Goal: Transaction & Acquisition: Book appointment/travel/reservation

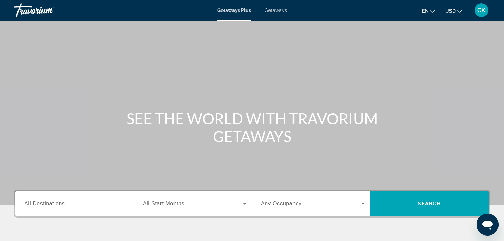
click at [54, 202] on span "All Destinations" at bounding box center [44, 204] width 40 height 6
click at [54, 202] on input "Destination All Destinations" at bounding box center [76, 204] width 104 height 8
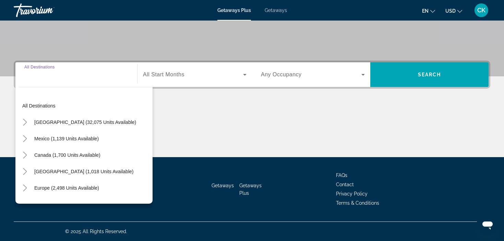
click at [40, 83] on div "Search widget" at bounding box center [76, 75] width 104 height 20
click at [70, 187] on span "Europe (2,498 units available)" at bounding box center [66, 188] width 65 height 5
type input "**********"
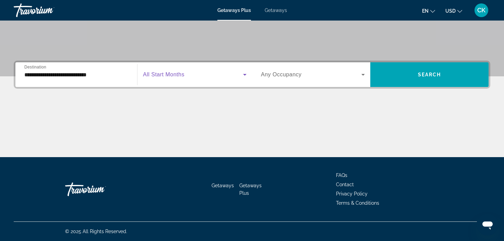
click at [247, 77] on icon "Search widget" at bounding box center [245, 75] width 8 height 8
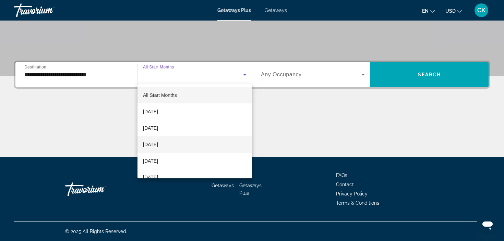
click at [185, 146] on mat-option "November 2025" at bounding box center [195, 144] width 115 height 16
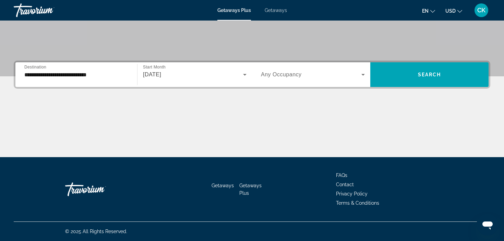
click at [329, 82] on div "Search widget" at bounding box center [313, 74] width 104 height 19
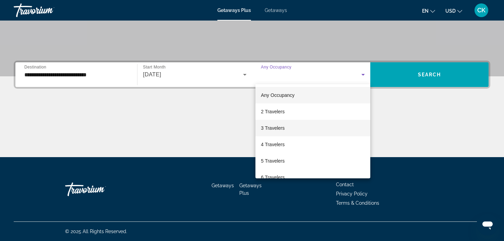
click at [300, 125] on mat-option "3 Travelers" at bounding box center [312, 128] width 115 height 16
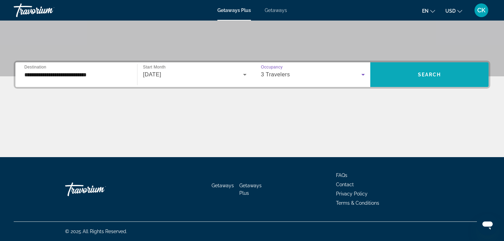
click at [445, 68] on span "Search widget" at bounding box center [429, 75] width 118 height 16
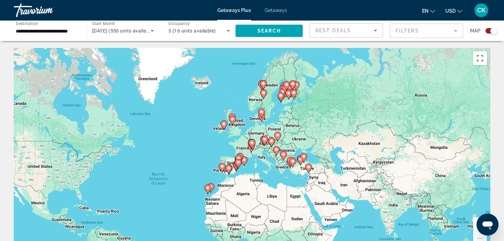
drag, startPoint x: 282, startPoint y: 114, endPoint x: 210, endPoint y: 152, distance: 82.2
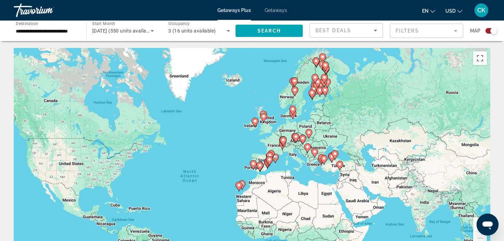
drag, startPoint x: 317, startPoint y: 117, endPoint x: 348, endPoint y: 116, distance: 31.2
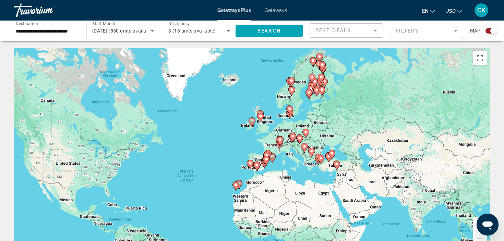
click at [318, 97] on div "To activate drag with keyboard, press Alt + Enter. Once in keyboard drag state,…" at bounding box center [252, 151] width 477 height 206
click at [317, 91] on image "Main content" at bounding box center [317, 90] width 4 height 4
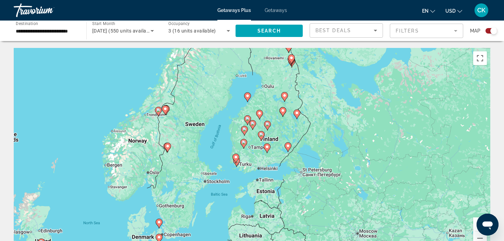
drag, startPoint x: 304, startPoint y: 94, endPoint x: 317, endPoint y: 97, distance: 13.7
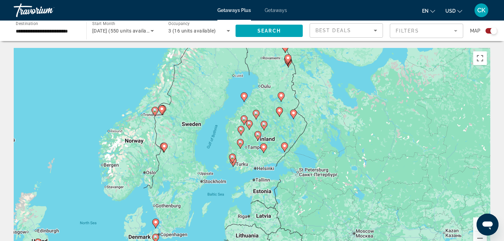
click at [283, 125] on div "To activate drag with keyboard, press Alt + Enter. Once in keyboard drag state,…" at bounding box center [252, 151] width 477 height 206
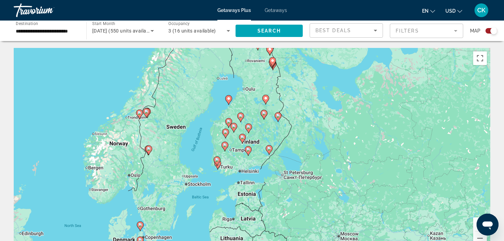
click at [285, 127] on div "To activate drag with keyboard, press Alt + Enter. Once in keyboard drag state,…" at bounding box center [252, 151] width 477 height 206
click at [258, 128] on div "To activate drag with keyboard, press Alt + Enter. Once in keyboard drag state,…" at bounding box center [252, 151] width 477 height 206
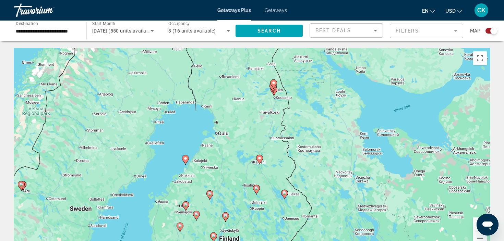
drag, startPoint x: 258, startPoint y: 128, endPoint x: 245, endPoint y: 211, distance: 84.7
click at [245, 211] on div "To activate drag with keyboard, press Alt + Enter. Once in keyboard drag state,…" at bounding box center [252, 151] width 477 height 206
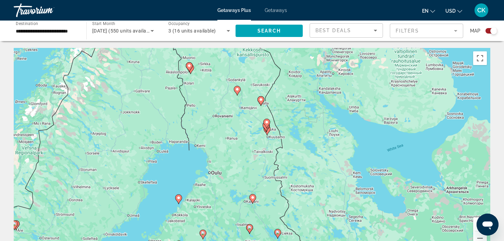
drag, startPoint x: 255, startPoint y: 129, endPoint x: 247, endPoint y: 165, distance: 36.1
click at [247, 165] on div "To activate drag with keyboard, press Alt + Enter. Once in keyboard drag state,…" at bounding box center [252, 151] width 477 height 206
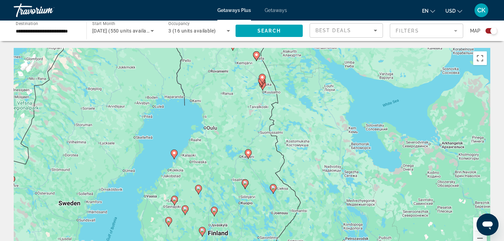
drag, startPoint x: 247, startPoint y: 165, endPoint x: 244, endPoint y: 126, distance: 38.6
click at [244, 126] on div "To activate drag with keyboard, press Alt + Enter. Once in keyboard drag state,…" at bounding box center [252, 151] width 477 height 206
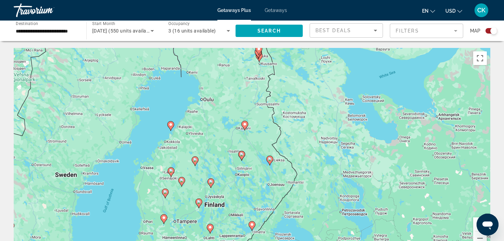
drag, startPoint x: 244, startPoint y: 126, endPoint x: 244, endPoint y: 85, distance: 41.2
click at [243, 86] on div "To activate drag with keyboard, press Alt + Enter. Once in keyboard drag state,…" at bounding box center [252, 151] width 477 height 206
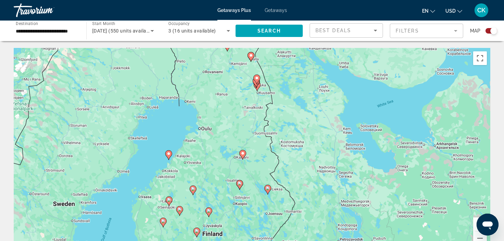
drag, startPoint x: 244, startPoint y: 85, endPoint x: 237, endPoint y: 134, distance: 49.8
click at [237, 133] on div "To activate drag with keyboard, press Alt + Enter. Once in keyboard drag state,…" at bounding box center [252, 151] width 477 height 206
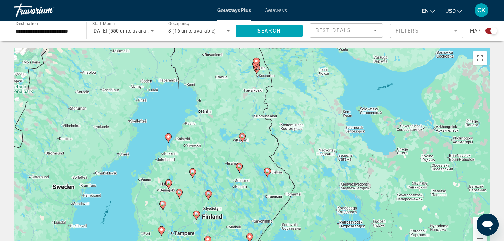
drag, startPoint x: 237, startPoint y: 133, endPoint x: 236, endPoint y: 109, distance: 23.7
click at [236, 109] on div "To activate drag with keyboard, press Alt + Enter. Once in keyboard drag state,…" at bounding box center [252, 151] width 477 height 206
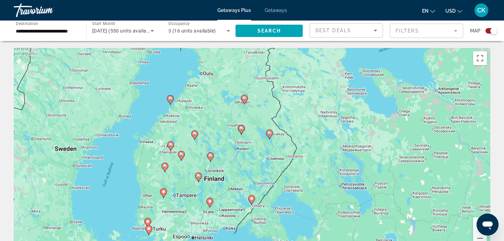
drag, startPoint x: 228, startPoint y: 125, endPoint x: 231, endPoint y: 86, distance: 38.5
click at [231, 86] on div "To activate drag with keyboard, press Alt + Enter. Once in keyboard drag state,…" at bounding box center [252, 151] width 477 height 206
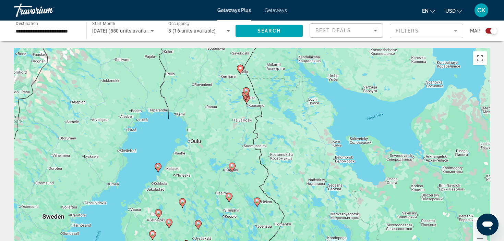
drag, startPoint x: 231, startPoint y: 87, endPoint x: 219, endPoint y: 155, distance: 69.2
click at [219, 155] on div "To activate drag with keyboard, press Alt + Enter. Once in keyboard drag state,…" at bounding box center [252, 151] width 477 height 206
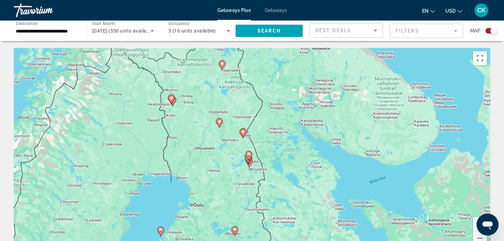
drag, startPoint x: 219, startPoint y: 155, endPoint x: 221, endPoint y: 219, distance: 64.5
click at [221, 219] on div "To activate drag with keyboard, press Alt + Enter. Once in keyboard drag state,…" at bounding box center [252, 151] width 477 height 206
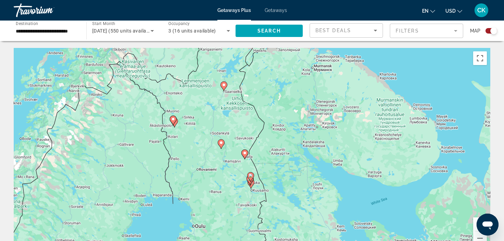
drag, startPoint x: 217, startPoint y: 190, endPoint x: 219, endPoint y: 212, distance: 22.0
click at [219, 212] on div "To activate drag with keyboard, press Alt + Enter. Once in keyboard drag state,…" at bounding box center [252, 151] width 477 height 206
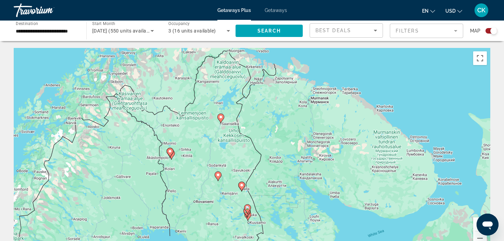
drag, startPoint x: 219, startPoint y: 212, endPoint x: 219, endPoint y: 242, distance: 30.9
click at [219, 241] on html "**********" at bounding box center [252, 120] width 504 height 241
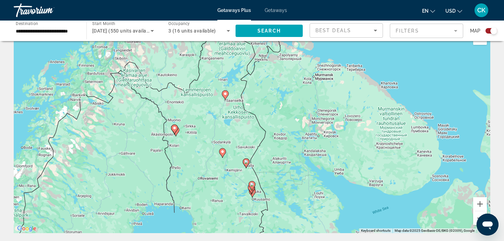
scroll to position [20, 0]
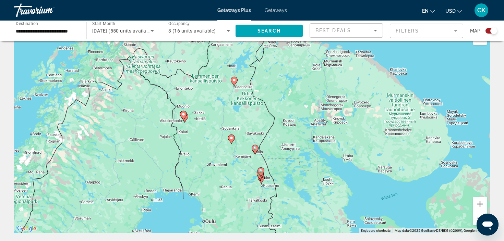
drag, startPoint x: 222, startPoint y: 200, endPoint x: 226, endPoint y: 188, distance: 12.7
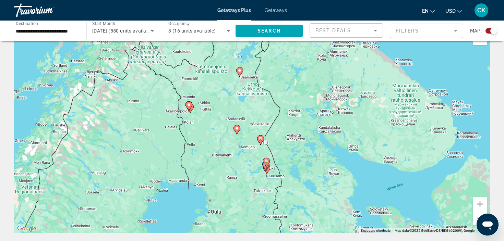
drag, startPoint x: 230, startPoint y: 184, endPoint x: 241, endPoint y: 171, distance: 17.5
click at [237, 135] on div "To activate drag with keyboard, press Alt + Enter. Once in keyboard drag state,…" at bounding box center [252, 131] width 477 height 206
click at [236, 130] on icon "Main content" at bounding box center [236, 129] width 6 height 9
type input "**********"
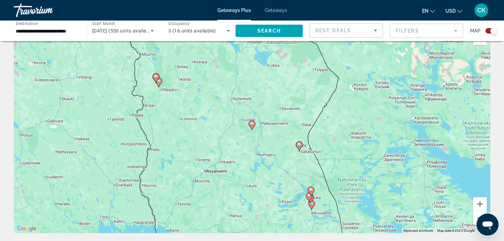
click at [252, 123] on image "Main content" at bounding box center [252, 124] width 4 height 4
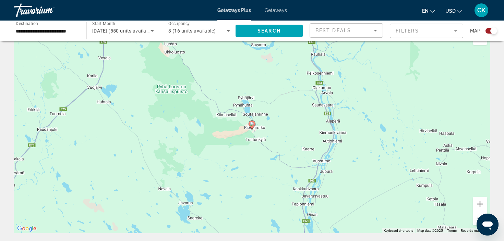
click at [252, 128] on icon "Main content" at bounding box center [252, 125] width 6 height 9
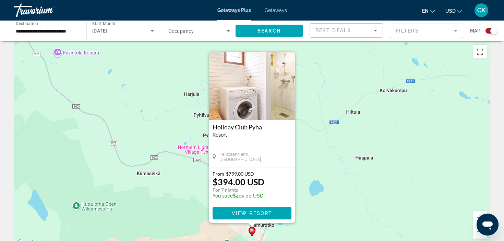
scroll to position [19, 0]
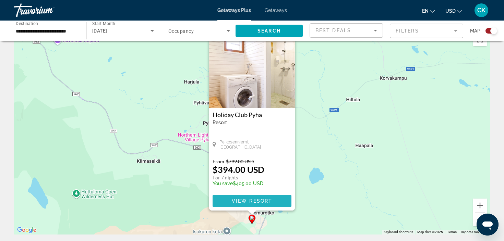
click at [241, 204] on span "View Resort" at bounding box center [252, 201] width 40 height 5
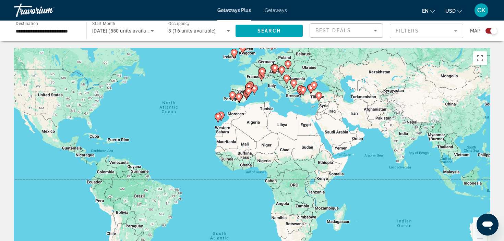
drag, startPoint x: 384, startPoint y: 92, endPoint x: 298, endPoint y: 59, distance: 92.7
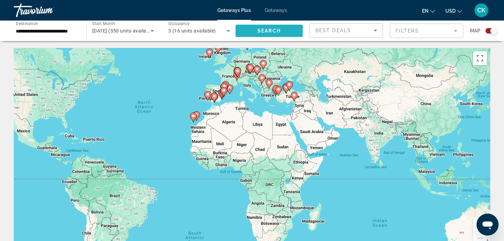
click at [257, 28] on span "Search widget" at bounding box center [269, 31] width 67 height 16
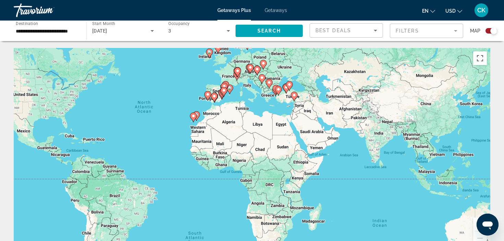
click at [280, 88] on image "Main content" at bounding box center [278, 89] width 4 height 4
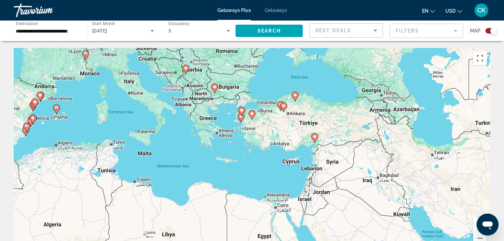
drag, startPoint x: 282, startPoint y: 106, endPoint x: 282, endPoint y: 74, distance: 31.6
click at [282, 75] on div "To activate drag with keyboard, press Alt + Enter. Once in keyboard drag state,…" at bounding box center [252, 151] width 477 height 206
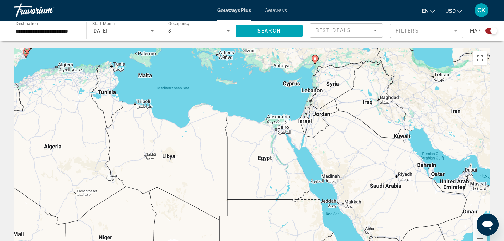
drag, startPoint x: 282, startPoint y: 74, endPoint x: 281, endPoint y: -4, distance: 78.9
click at [281, 0] on html "**********" at bounding box center [252, 120] width 504 height 241
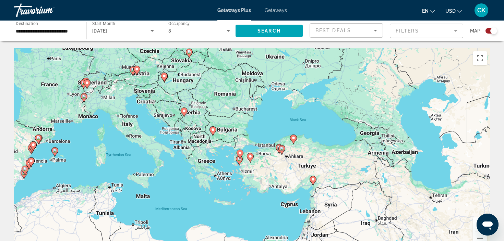
drag, startPoint x: 239, startPoint y: 88, endPoint x: 238, endPoint y: 230, distance: 142.0
click at [238, 228] on div "To activate drag with keyboard, press Alt + Enter. Once in keyboard drag state,…" at bounding box center [252, 151] width 477 height 206
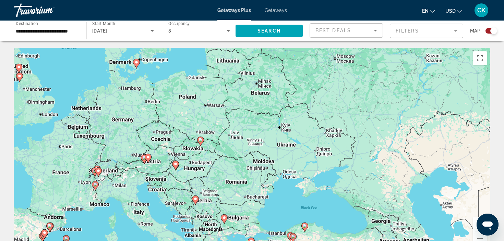
drag, startPoint x: 275, startPoint y: 166, endPoint x: 286, endPoint y: 231, distance: 66.8
click at [286, 231] on div "To activate drag with keyboard, press Alt + Enter. Once in keyboard drag state,…" at bounding box center [252, 151] width 477 height 206
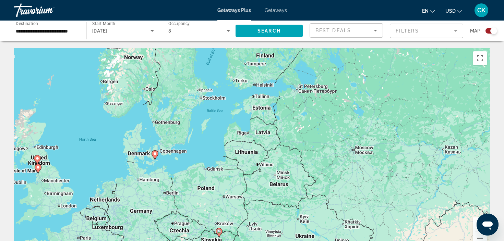
drag, startPoint x: 240, startPoint y: 140, endPoint x: 259, endPoint y: 190, distance: 53.5
click at [259, 190] on div "To activate drag with keyboard, press Alt + Enter. Once in keyboard drag state,…" at bounding box center [252, 151] width 477 height 206
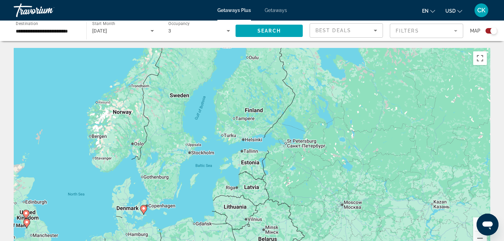
drag, startPoint x: 259, startPoint y: 190, endPoint x: 229, endPoint y: 252, distance: 68.9
click at [229, 241] on html "**********" at bounding box center [252, 120] width 504 height 241
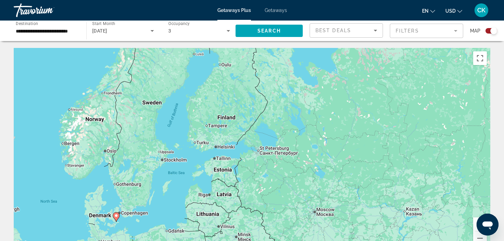
click at [237, 99] on div "To activate drag with keyboard, press Alt + Enter. Once in keyboard drag state,…" at bounding box center [252, 151] width 477 height 206
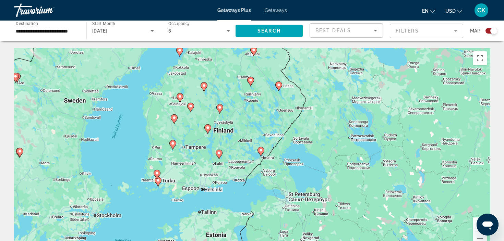
drag, startPoint x: 243, startPoint y: 119, endPoint x: 249, endPoint y: 114, distance: 8.3
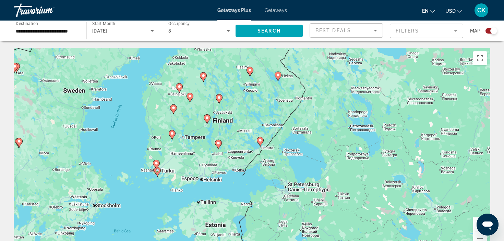
drag, startPoint x: 249, startPoint y: 114, endPoint x: 248, endPoint y: 103, distance: 10.4
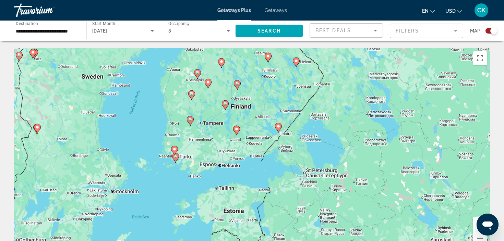
drag, startPoint x: 228, startPoint y: 127, endPoint x: 250, endPoint y: 111, distance: 27.6
click at [250, 111] on div "To activate drag with keyboard, press Alt + Enter. Once in keyboard drag state,…" at bounding box center [252, 151] width 477 height 206
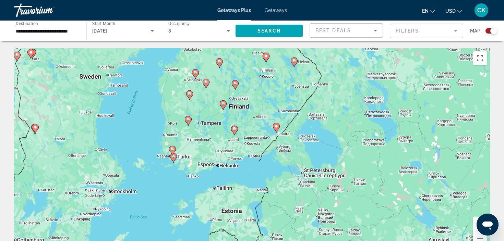
click at [250, 111] on div "To activate drag with keyboard, press Alt + Enter. Once in keyboard drag state,…" at bounding box center [252, 151] width 477 height 206
click at [257, 106] on div "To activate drag with keyboard, press Alt + Enter. Once in keyboard drag state,…" at bounding box center [252, 151] width 477 height 206
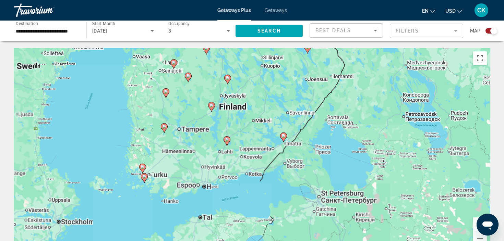
click at [257, 106] on div "To activate drag with keyboard, press Alt + Enter. Once in keyboard drag state,…" at bounding box center [252, 151] width 477 height 206
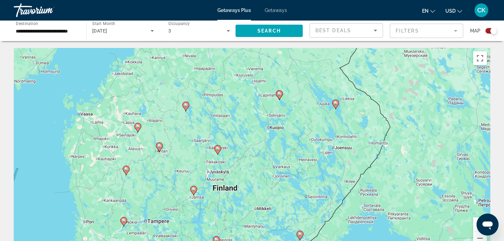
drag, startPoint x: 260, startPoint y: 104, endPoint x: 263, endPoint y: 187, distance: 82.4
click at [263, 187] on div "To activate drag with keyboard, press Alt + Enter. Once in keyboard drag state,…" at bounding box center [252, 151] width 477 height 206
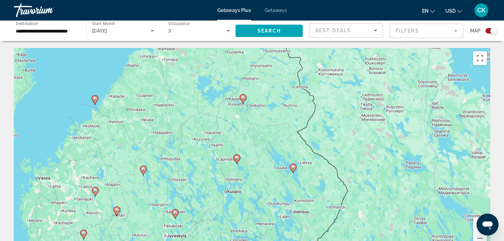
drag, startPoint x: 257, startPoint y: 187, endPoint x: 215, endPoint y: 251, distance: 77.2
click at [215, 241] on html "**********" at bounding box center [252, 120] width 504 height 241
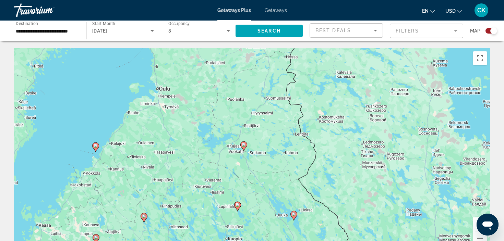
drag, startPoint x: 210, startPoint y: 201, endPoint x: 211, endPoint y: 250, distance: 48.4
click at [211, 241] on html "**********" at bounding box center [252, 120] width 504 height 241
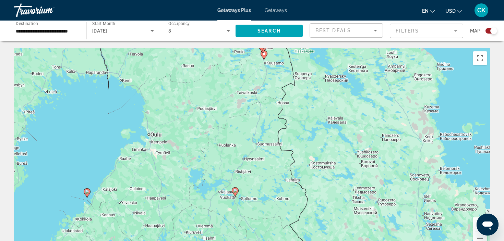
drag, startPoint x: 199, startPoint y: 158, endPoint x: 191, endPoint y: 205, distance: 47.8
click at [191, 205] on div "To activate drag with keyboard, press Alt + Enter. Once in keyboard drag state,…" at bounding box center [252, 151] width 477 height 206
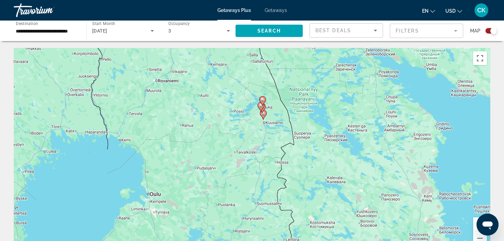
drag, startPoint x: 192, startPoint y: 155, endPoint x: 191, endPoint y: 215, distance: 60.4
click at [191, 215] on div "To activate drag with keyboard, press Alt + Enter. Once in keyboard drag state,…" at bounding box center [252, 151] width 477 height 206
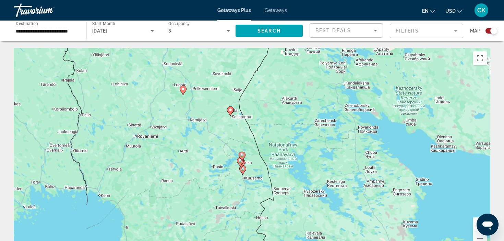
drag, startPoint x: 195, startPoint y: 103, endPoint x: 172, endPoint y: 171, distance: 72.1
click at [172, 171] on div "To activate drag with keyboard, press Alt + Enter. Once in keyboard drag state,…" at bounding box center [252, 151] width 477 height 206
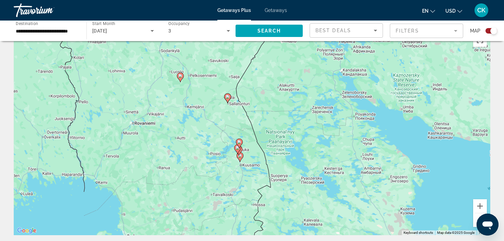
scroll to position [18, 0]
click at [206, 159] on div "To activate drag with keyboard, press Alt + Enter. Once in keyboard drag state,…" at bounding box center [252, 133] width 477 height 206
click at [180, 80] on icon "Main content" at bounding box center [180, 77] width 6 height 9
type input "**********"
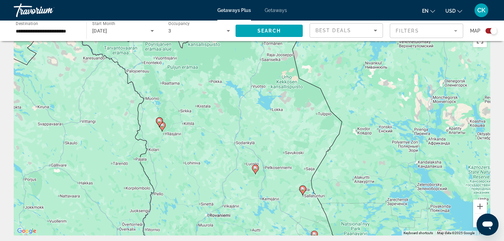
drag, startPoint x: 210, startPoint y: 139, endPoint x: 213, endPoint y: 181, distance: 42.7
click at [213, 181] on div "To activate drag with keyboard, press Alt + Enter. Once in keyboard drag state,…" at bounding box center [252, 133] width 477 height 206
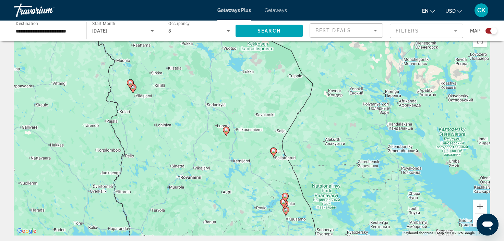
drag, startPoint x: 211, startPoint y: 149, endPoint x: 182, endPoint y: 110, distance: 48.8
click at [182, 110] on div "To activate drag with keyboard, press Alt + Enter. Once in keyboard drag state,…" at bounding box center [252, 133] width 477 height 206
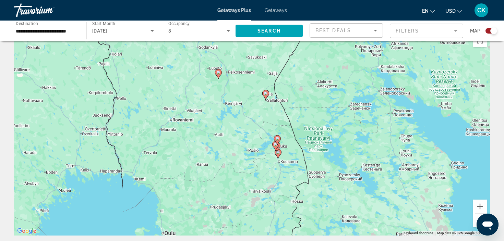
drag, startPoint x: 182, startPoint y: 110, endPoint x: 174, endPoint y: 48, distance: 62.3
click at [174, 48] on div "To activate drag with keyboard, press Alt + Enter. Once in keyboard drag state,…" at bounding box center [252, 133] width 477 height 206
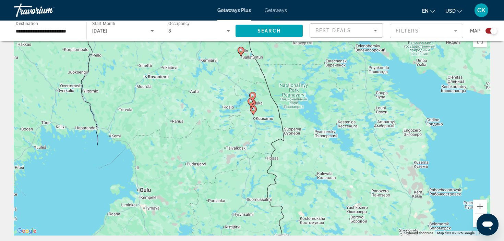
drag, startPoint x: 207, startPoint y: 95, endPoint x: 183, endPoint y: 55, distance: 46.8
click at [182, 55] on div "To activate drag with keyboard, press Alt + Enter. Once in keyboard drag state,…" at bounding box center [252, 133] width 477 height 206
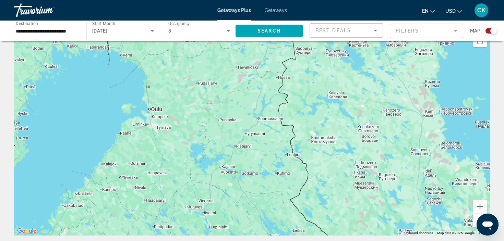
drag, startPoint x: 195, startPoint y: 140, endPoint x: 205, endPoint y: 63, distance: 77.1
click at [205, 63] on div "To activate drag with keyboard, press Alt + Enter. Once in keyboard drag state,…" at bounding box center [252, 133] width 477 height 206
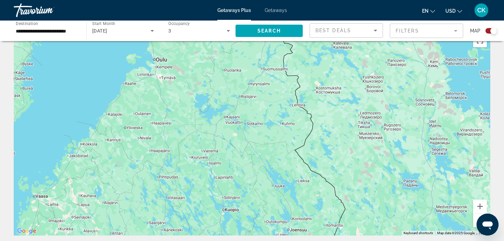
drag, startPoint x: 189, startPoint y: 115, endPoint x: 203, endPoint y: 56, distance: 59.8
click at [201, 57] on div "To activate drag with keyboard, press Alt + Enter. Once in keyboard drag state,…" at bounding box center [252, 133] width 477 height 206
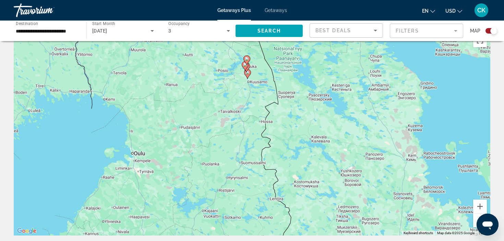
drag, startPoint x: 214, startPoint y: 67, endPoint x: 178, endPoint y: 190, distance: 128.3
click at [178, 190] on div "To activate drag with keyboard, press Alt + Enter. Once in keyboard drag state,…" at bounding box center [252, 133] width 477 height 206
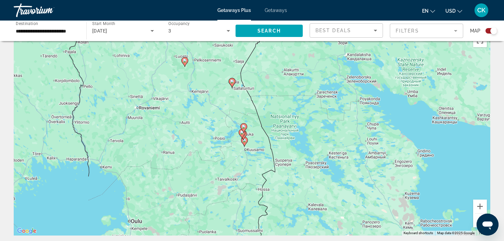
drag, startPoint x: 180, startPoint y: 160, endPoint x: 181, endPoint y: 208, distance: 47.7
click at [181, 208] on div "To activate drag with keyboard, press Alt + Enter. Once in keyboard drag state,…" at bounding box center [252, 133] width 477 height 206
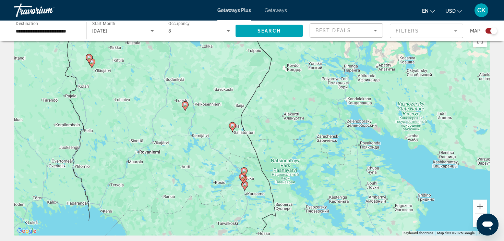
drag, startPoint x: 197, startPoint y: 143, endPoint x: 197, endPoint y: 188, distance: 44.9
click at [197, 188] on div "To activate drag with keyboard, press Alt + Enter. Once in keyboard drag state,…" at bounding box center [252, 133] width 477 height 206
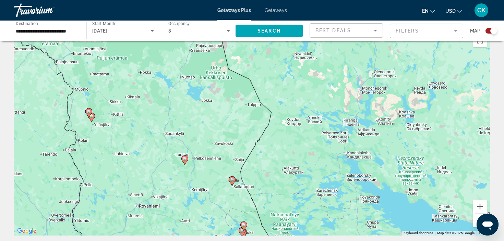
drag, startPoint x: 204, startPoint y: 157, endPoint x: 204, endPoint y: 213, distance: 55.6
click at [204, 213] on div "To activate drag with keyboard, press Alt + Enter. Once in keyboard drag state,…" at bounding box center [252, 133] width 477 height 206
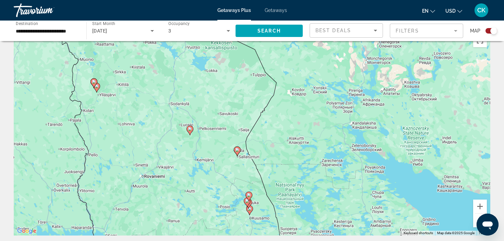
drag, startPoint x: 198, startPoint y: 134, endPoint x: 199, endPoint y: 79, distance: 55.2
click at [199, 79] on div "To activate drag with keyboard, press Alt + Enter. Once in keyboard drag state,…" at bounding box center [252, 133] width 477 height 206
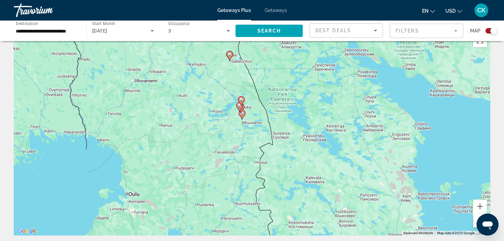
drag, startPoint x: 158, startPoint y: 210, endPoint x: 156, endPoint y: 141, distance: 69.0
click at [156, 141] on div "To activate drag with keyboard, press Alt + Enter. Once in keyboard drag state,…" at bounding box center [252, 133] width 477 height 206
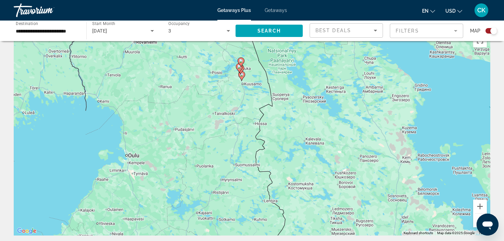
drag, startPoint x: 155, startPoint y: 141, endPoint x: 162, endPoint y: 93, distance: 48.5
click at [162, 93] on div "To activate drag with keyboard, press Alt + Enter. Once in keyboard drag state,…" at bounding box center [252, 133] width 477 height 206
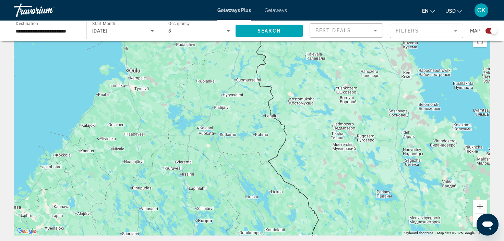
drag, startPoint x: 183, startPoint y: 150, endPoint x: 172, endPoint y: 74, distance: 75.9
click at [172, 74] on div "To activate drag with keyboard, press Alt + Enter. Once in keyboard drag state,…" at bounding box center [252, 133] width 477 height 206
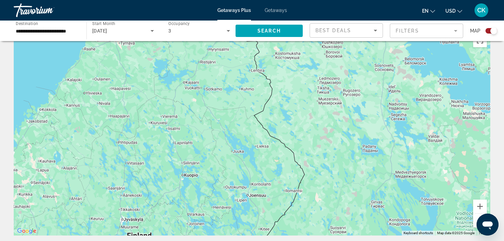
drag, startPoint x: 179, startPoint y: 111, endPoint x: 165, endPoint y: 59, distance: 54.5
click at [165, 59] on div "To activate drag with keyboard, press Alt + Enter. Once in keyboard drag state,…" at bounding box center [252, 133] width 477 height 206
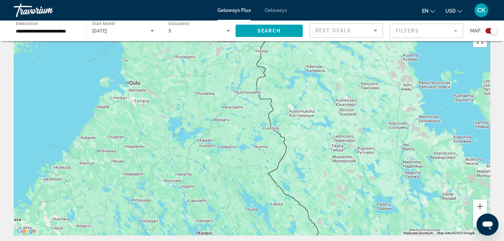
drag, startPoint x: 160, startPoint y: 161, endPoint x: 176, endPoint y: 228, distance: 68.7
click at [176, 228] on div "To activate drag with keyboard, press Alt + Enter. Once in keyboard drag state,…" at bounding box center [252, 133] width 477 height 206
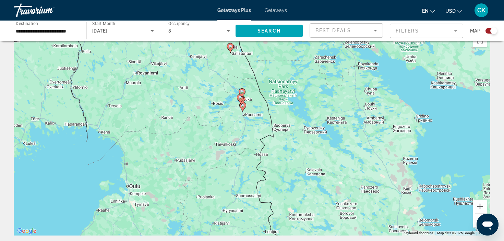
drag, startPoint x: 166, startPoint y: 169, endPoint x: 164, endPoint y: 261, distance: 91.9
click at [164, 224] on html "**********" at bounding box center [252, 102] width 504 height 241
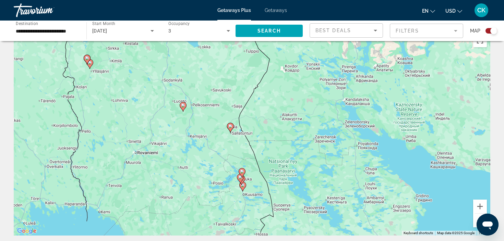
drag, startPoint x: 155, startPoint y: 178, endPoint x: 156, endPoint y: 254, distance: 75.8
click at [156, 224] on html "**********" at bounding box center [252, 102] width 504 height 241
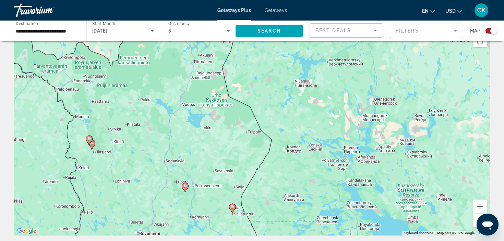
drag, startPoint x: 180, startPoint y: 139, endPoint x: 180, endPoint y: 214, distance: 75.1
click at [180, 214] on div "To activate drag with keyboard, press Alt + Enter. Once in keyboard drag state,…" at bounding box center [252, 133] width 477 height 206
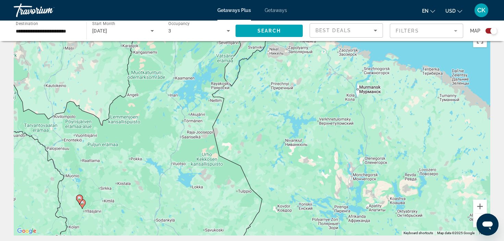
drag, startPoint x: 188, startPoint y: 138, endPoint x: 178, endPoint y: 198, distance: 60.8
click at [178, 198] on div "To activate drag with keyboard, press Alt + Enter. Once in keyboard drag state,…" at bounding box center [252, 133] width 477 height 206
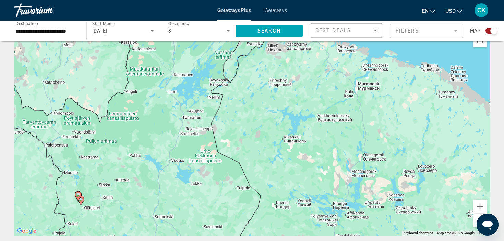
drag, startPoint x: 161, startPoint y: 183, endPoint x: 156, endPoint y: 146, distance: 36.7
click at [156, 147] on div "To activate drag with keyboard, press Alt + Enter. Once in keyboard drag state,…" at bounding box center [252, 133] width 477 height 206
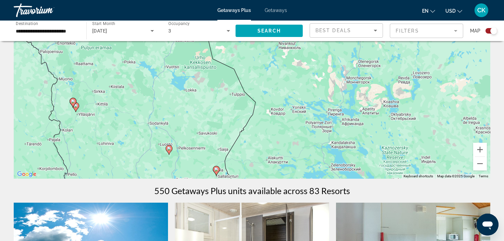
scroll to position [73, 0]
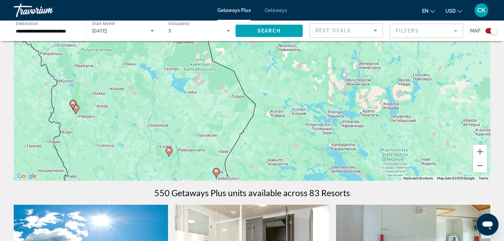
click at [140, 151] on div "To activate drag with keyboard, press Alt + Enter. Once in keyboard drag state,…" at bounding box center [252, 78] width 477 height 206
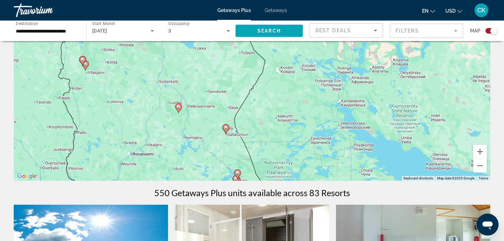
drag, startPoint x: 140, startPoint y: 151, endPoint x: 149, endPoint y: 92, distance: 59.8
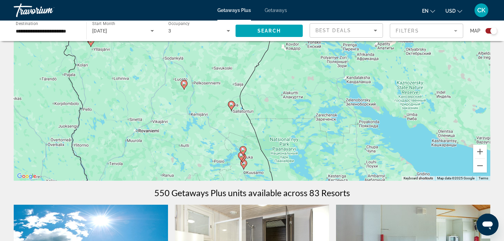
drag, startPoint x: 134, startPoint y: 85, endPoint x: 136, endPoint y: 102, distance: 17.0
click at [136, 102] on div "To activate drag with keyboard, press Alt + Enter. Once in keyboard drag state,…" at bounding box center [252, 78] width 477 height 206
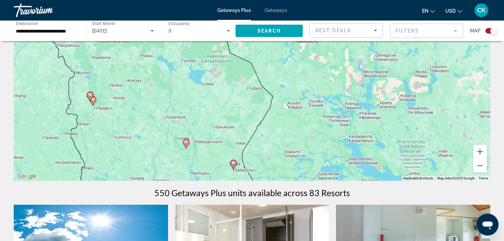
drag, startPoint x: 142, startPoint y: 82, endPoint x: 144, endPoint y: 143, distance: 61.8
click at [144, 143] on div "To activate drag with keyboard, press Alt + Enter. Once in keyboard drag state,…" at bounding box center [252, 78] width 477 height 206
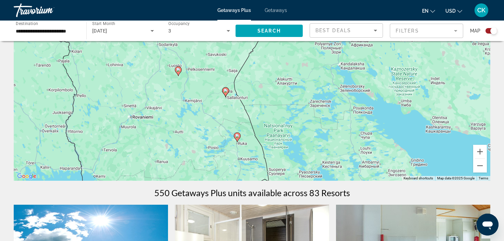
drag, startPoint x: 144, startPoint y: 153, endPoint x: 138, endPoint y: 75, distance: 78.4
click at [138, 75] on div "To activate drag with keyboard, press Alt + Enter. Once in keyboard drag state,…" at bounding box center [252, 78] width 477 height 206
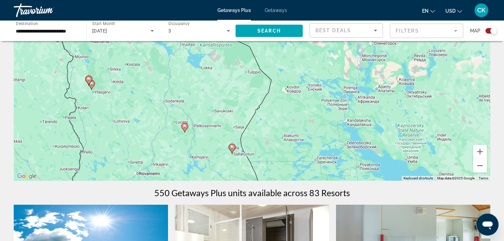
drag, startPoint x: 144, startPoint y: 76, endPoint x: 148, endPoint y: 138, distance: 62.2
click at [148, 138] on div "To activate drag with keyboard, press Alt + Enter. Once in keyboard drag state,…" at bounding box center [252, 78] width 477 height 206
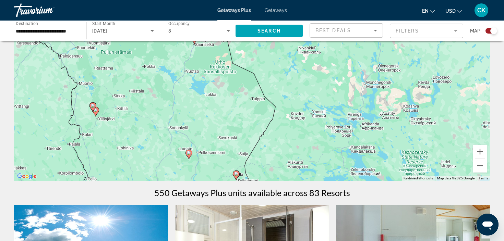
drag, startPoint x: 149, startPoint y: 104, endPoint x: 153, endPoint y: 133, distance: 29.1
click at [153, 133] on div "To activate drag with keyboard, press Alt + Enter. Once in keyboard drag state,…" at bounding box center [252, 78] width 477 height 206
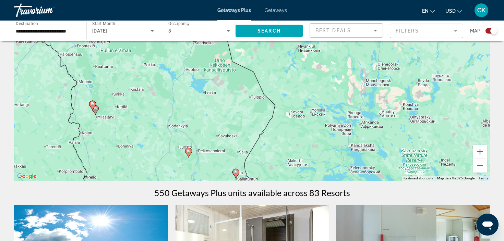
click at [99, 112] on div "To activate drag with keyboard, press Alt + Enter. Once in keyboard drag state,…" at bounding box center [252, 78] width 477 height 206
click at [94, 109] on gmp-advanced-marker "Main content" at bounding box center [92, 105] width 7 height 10
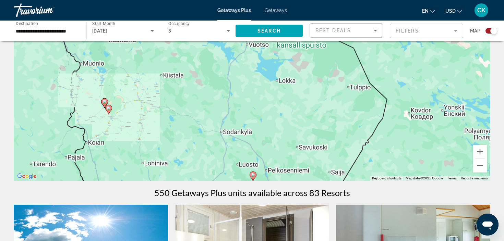
click at [94, 109] on div "To activate drag with keyboard, press Alt + Enter. Once in keyboard drag state,…" at bounding box center [252, 78] width 477 height 206
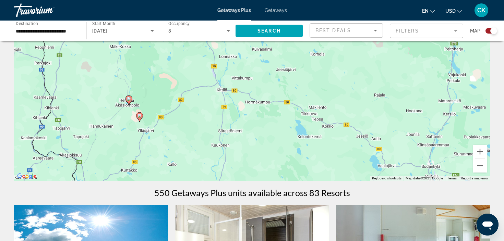
click at [129, 102] on icon "Main content" at bounding box center [129, 100] width 6 height 9
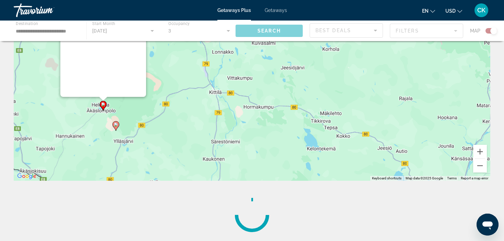
scroll to position [0, 0]
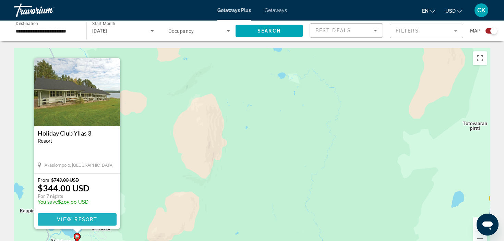
click at [90, 219] on span "View Resort" at bounding box center [77, 219] width 40 height 5
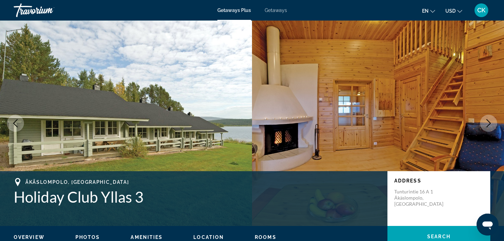
click at [488, 123] on icon "Next image" at bounding box center [489, 123] width 8 height 8
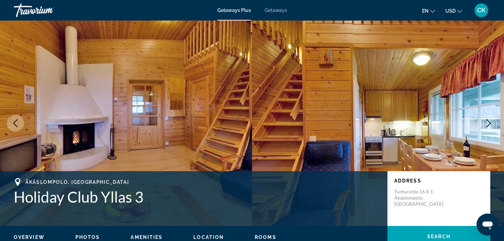
click at [488, 123] on icon "Next image" at bounding box center [489, 123] width 8 height 8
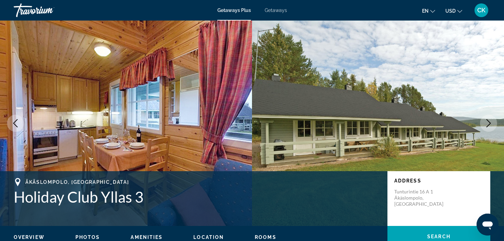
click at [488, 123] on icon "Next image" at bounding box center [489, 123] width 8 height 8
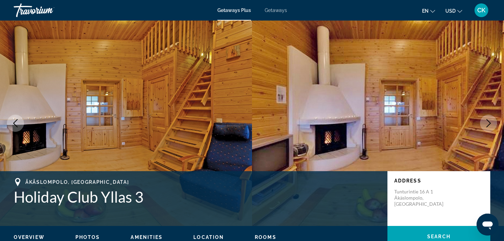
click at [488, 123] on icon "Next image" at bounding box center [489, 123] width 8 height 8
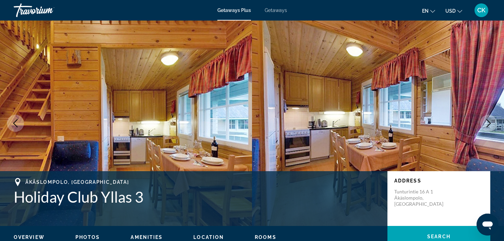
click at [488, 123] on icon "Next image" at bounding box center [489, 123] width 8 height 8
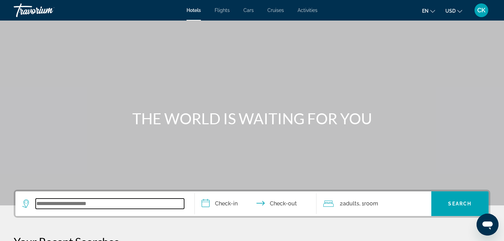
click at [106, 199] on input "Search widget" at bounding box center [110, 204] width 148 height 10
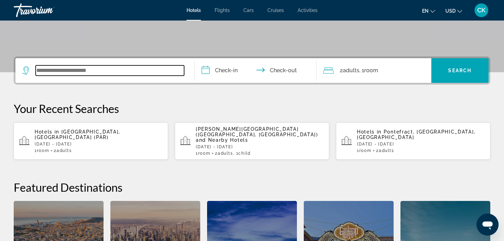
scroll to position [168, 0]
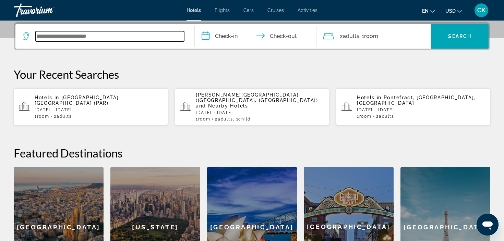
click at [108, 37] on input "Search widget" at bounding box center [110, 36] width 148 height 10
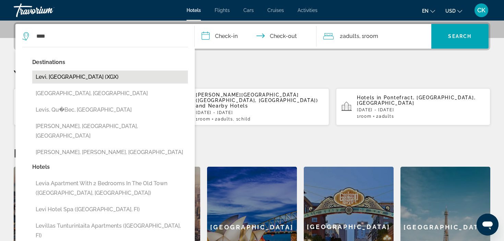
drag, startPoint x: 108, startPoint y: 37, endPoint x: 63, endPoint y: 78, distance: 60.9
click at [63, 78] on button "Levi, [GEOGRAPHIC_DATA] (XGX)" at bounding box center [110, 77] width 156 height 13
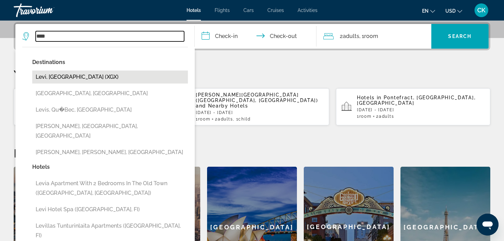
type input "**********"
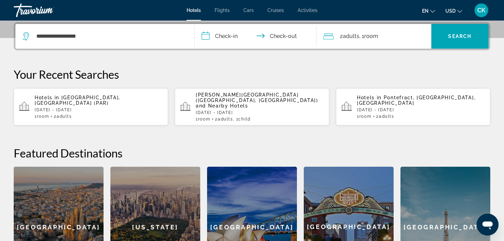
click at [232, 37] on input "**********" at bounding box center [257, 37] width 124 height 27
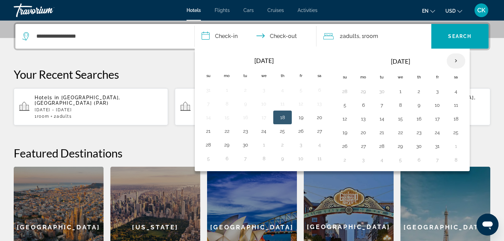
click at [459, 58] on th "Next month" at bounding box center [456, 60] width 19 height 15
click at [437, 147] on button "28" at bounding box center [437, 147] width 11 height 10
click at [455, 63] on th "Next month" at bounding box center [456, 60] width 19 height 15
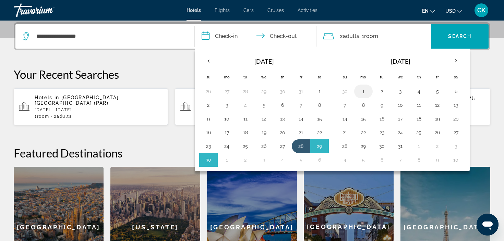
click at [364, 90] on button "1" at bounding box center [363, 92] width 11 height 10
type input "**********"
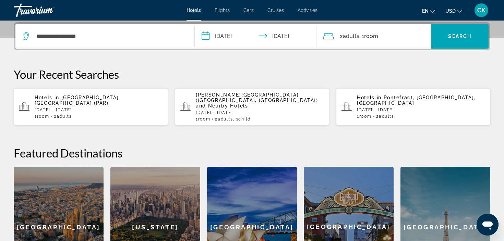
click at [357, 38] on span "Adults" at bounding box center [351, 36] width 16 height 7
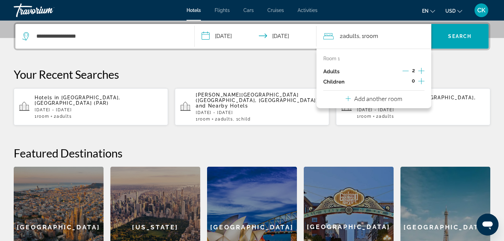
click at [420, 81] on icon "Increment children" at bounding box center [421, 81] width 6 height 8
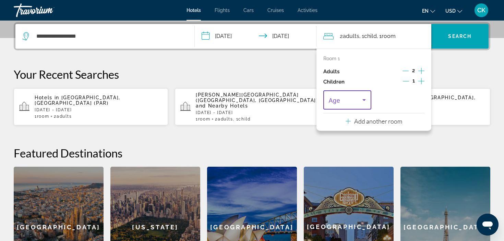
click at [360, 102] on icon "Travelers: 2 adults, 1 child" at bounding box center [364, 100] width 8 height 8
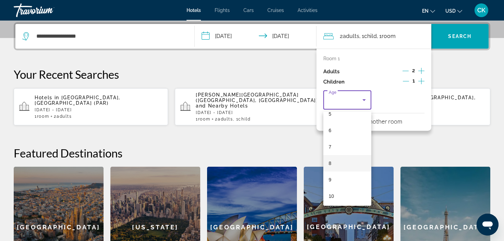
scroll to position [91, 0]
click at [336, 165] on mat-option "8" at bounding box center [347, 163] width 48 height 16
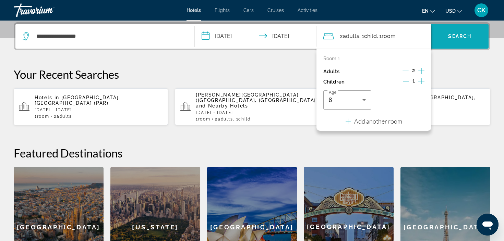
click at [456, 34] on span "Search" at bounding box center [459, 36] width 23 height 5
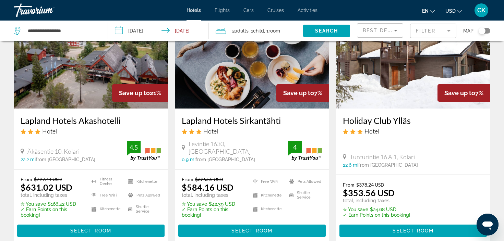
scroll to position [67, 0]
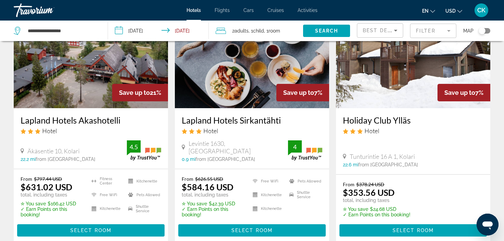
click at [396, 29] on icon "Sort by" at bounding box center [396, 30] width 8 height 8
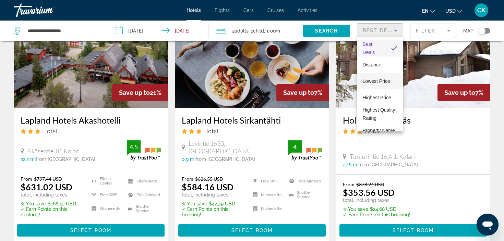
click at [390, 81] on span "Lowest Price" at bounding box center [376, 81] width 27 height 5
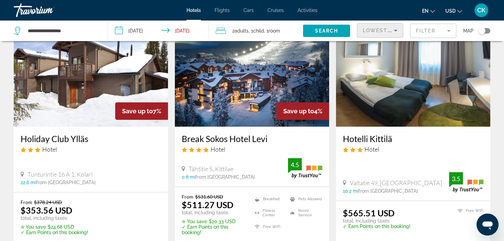
scroll to position [49, 0]
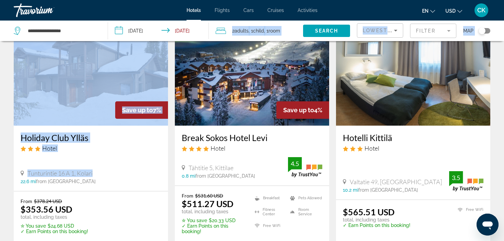
drag, startPoint x: 148, startPoint y: 174, endPoint x: 172, endPoint y: 24, distance: 151.7
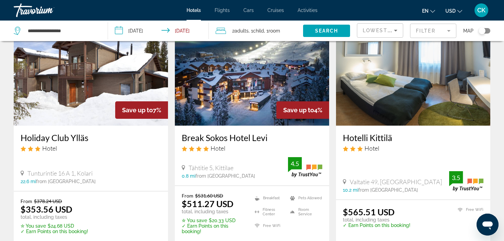
click at [136, 200] on div "From $378.24 USD $353.56 USD total, including taxes ✮ You save $24.68 USD ✓ Ear…" at bounding box center [91, 217] width 141 height 36
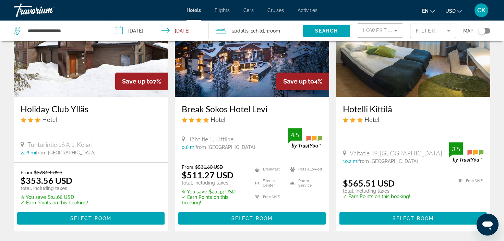
scroll to position [101, 0]
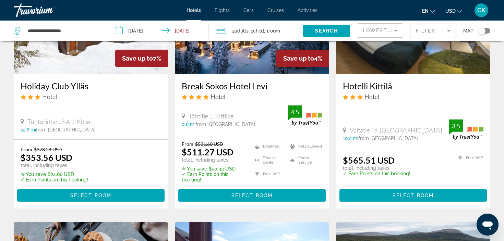
click at [248, 169] on ul "Breakfast [GEOGRAPHIC_DATA] Free WiFi Pets Allowed Room Service" at bounding box center [284, 161] width 76 height 41
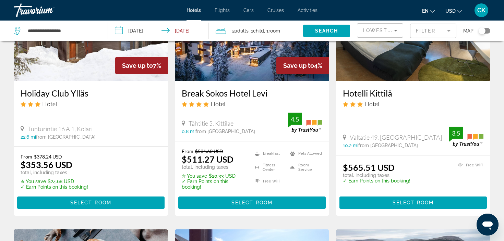
scroll to position [95, 0]
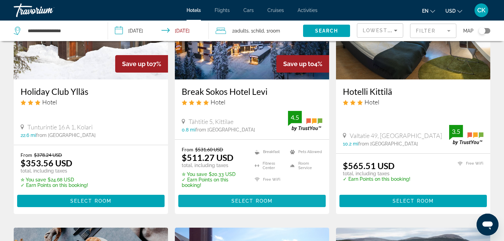
click at [234, 199] on span "Select Room" at bounding box center [251, 201] width 41 height 5
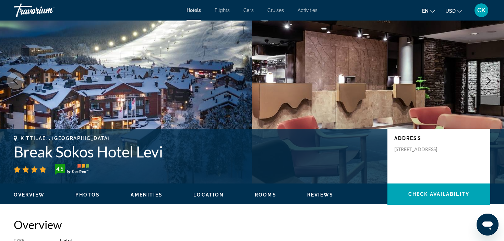
scroll to position [55, 0]
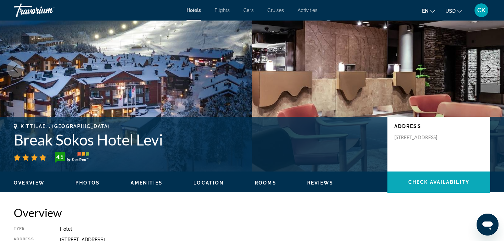
click at [430, 187] on span "Main content" at bounding box center [439, 182] width 103 height 16
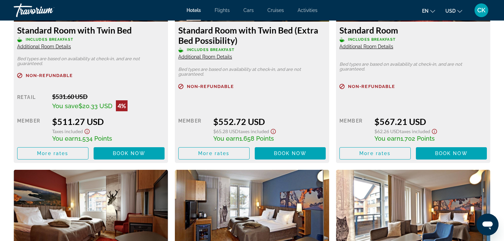
scroll to position [987, 0]
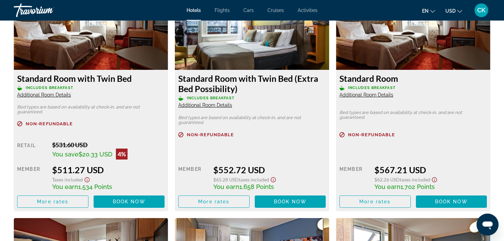
drag, startPoint x: 51, startPoint y: 187, endPoint x: 119, endPoint y: 189, distance: 67.9
click at [119, 189] on div "Retail $531.60 USD You save $20.33 USD 4% when you redeem Member $511.27 USD Ta…" at bounding box center [90, 174] width 147 height 67
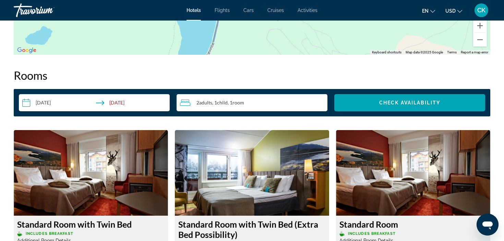
scroll to position [835, 0]
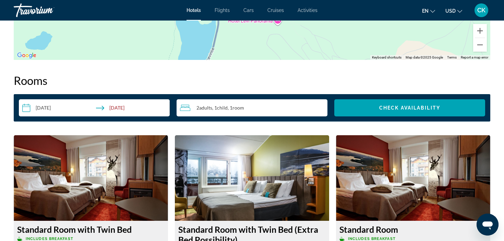
click at [287, 112] on div "2 Adult Adults , 1 Child Children , 1 Room rooms" at bounding box center [253, 108] width 147 height 8
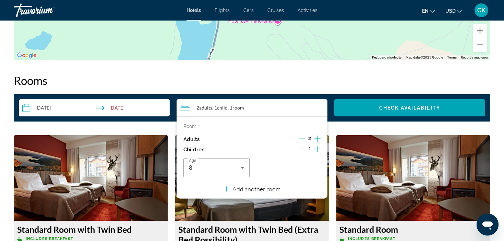
click at [287, 111] on div "2 Adult Adults , 1 Child Children , 1 Room rooms" at bounding box center [253, 108] width 147 height 8
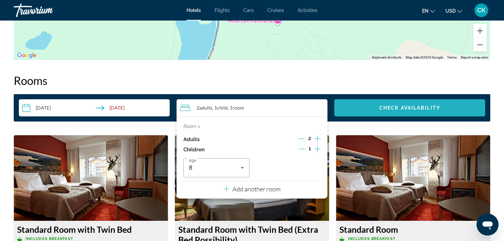
click at [391, 109] on span "Check Availability" at bounding box center [409, 107] width 61 height 5
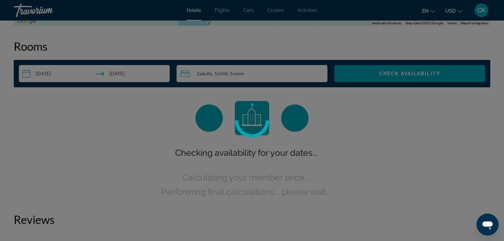
scroll to position [868, 0]
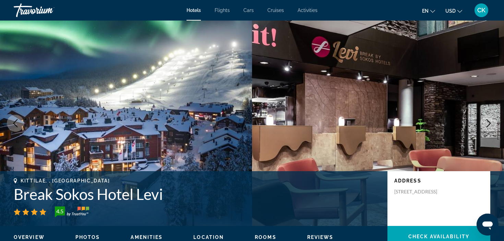
click at [248, 11] on span "Cars" at bounding box center [248, 10] width 10 height 5
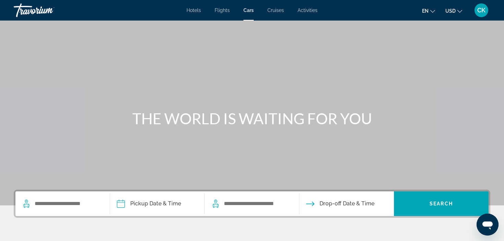
click at [195, 12] on span "Hotels" at bounding box center [194, 10] width 14 height 5
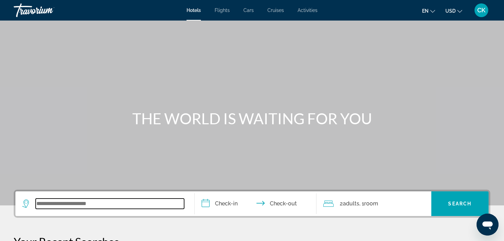
click at [100, 202] on input "Search widget" at bounding box center [110, 204] width 148 height 10
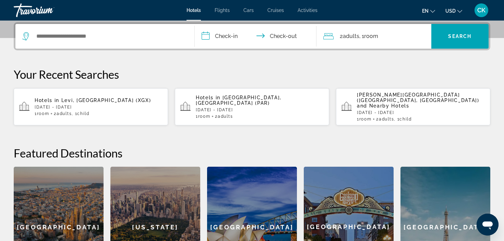
click at [96, 106] on p "[DATE] - [DATE]" at bounding box center [99, 107] width 128 height 5
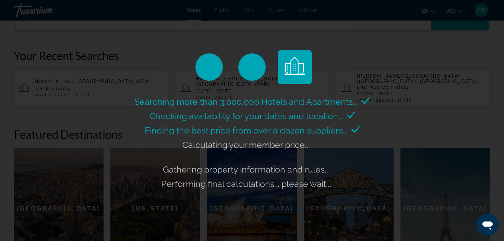
scroll to position [186, 0]
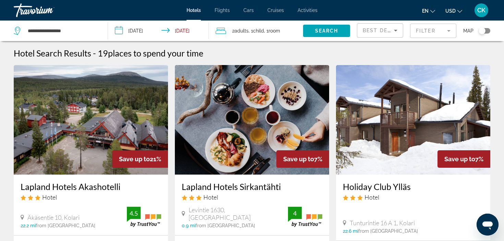
click at [383, 34] on div "Best Deals" at bounding box center [378, 30] width 31 height 8
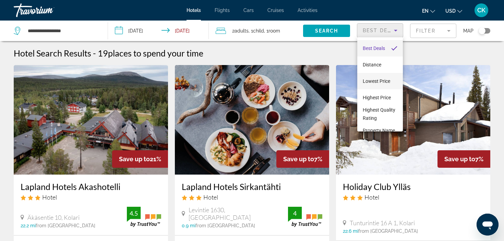
click at [384, 82] on span "Lowest Price" at bounding box center [376, 81] width 27 height 5
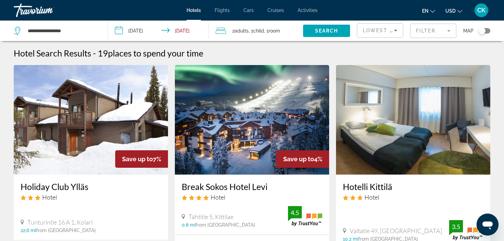
drag, startPoint x: 395, startPoint y: 9, endPoint x: 342, endPoint y: 7, distance: 53.2
click at [342, 7] on div "en English Español Français Italiano Português русский USD USD ($) MXN (Mex$) C…" at bounding box center [407, 10] width 166 height 14
drag, startPoint x: 376, startPoint y: 12, endPoint x: 341, endPoint y: 8, distance: 34.8
click at [341, 8] on div "en English Español Français Italiano Português русский USD USD ($) MXN (Mex$) C…" at bounding box center [407, 10] width 166 height 14
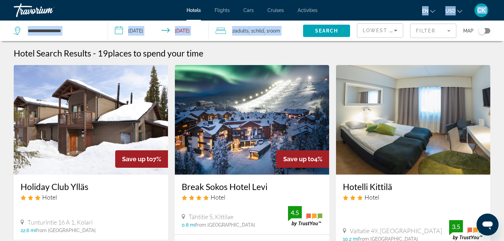
drag, startPoint x: 341, startPoint y: 8, endPoint x: 340, endPoint y: 22, distance: 14.1
click at [340, 22] on div "**********" at bounding box center [252, 120] width 504 height 241
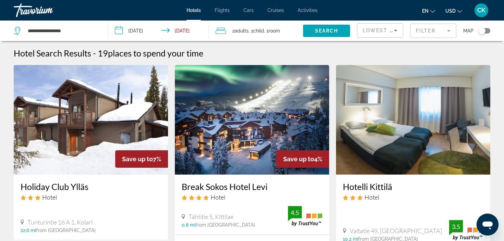
click at [299, 50] on div "Hotel Search Results - 19 places to spend your time" at bounding box center [252, 53] width 477 height 10
drag, startPoint x: 299, startPoint y: 50, endPoint x: 249, endPoint y: 50, distance: 49.4
click at [249, 50] on div "Hotel Search Results - 19 places to spend your time" at bounding box center [252, 53] width 477 height 10
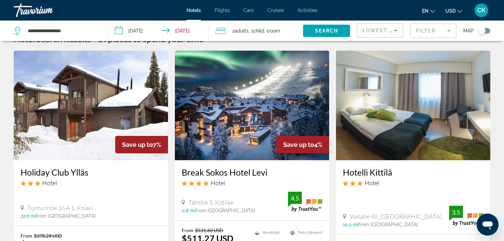
scroll to position [8, 0]
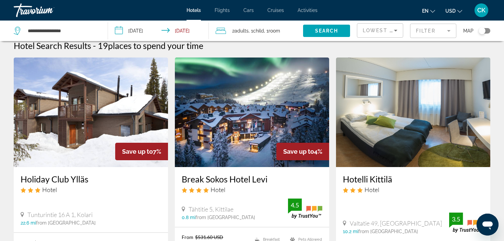
click at [122, 125] on img "Main content" at bounding box center [91, 113] width 154 height 110
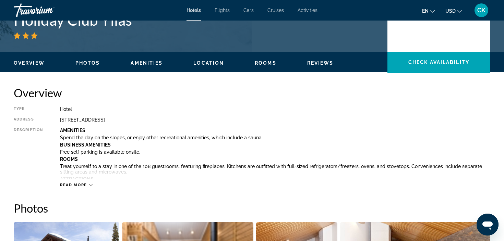
scroll to position [178, 0]
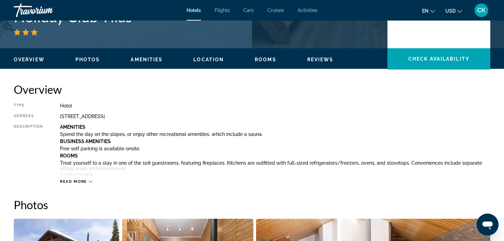
click at [88, 181] on div "Read more" at bounding box center [76, 182] width 33 height 4
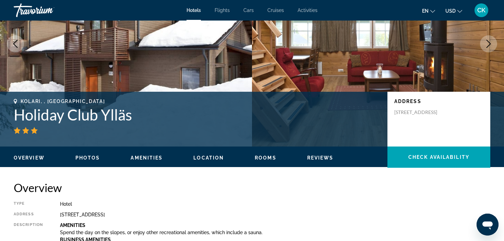
scroll to position [93, 0]
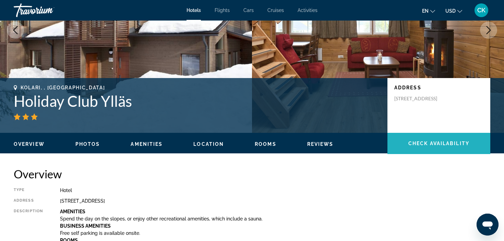
click at [422, 149] on span "Main content" at bounding box center [439, 143] width 103 height 16
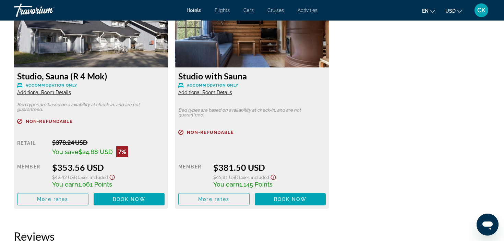
scroll to position [1192, 0]
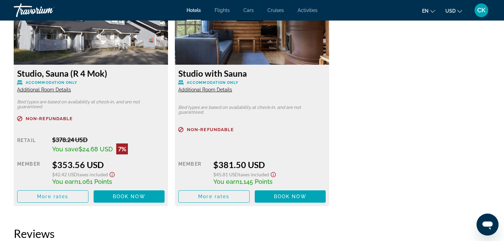
click at [275, 176] on icon "Show Taxes and Fees disclaimer" at bounding box center [273, 175] width 8 height 6
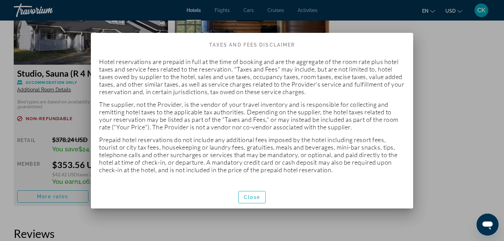
scroll to position [0, 0]
click at [254, 198] on span "Close" at bounding box center [252, 197] width 16 height 5
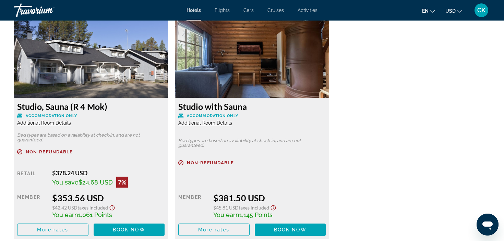
scroll to position [1166, 0]
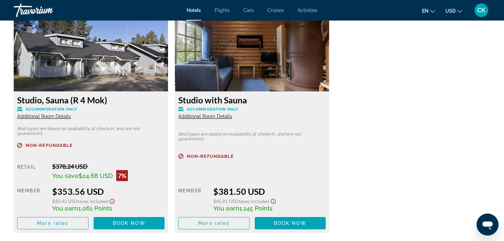
click at [249, 75] on img "Main content" at bounding box center [252, 49] width 154 height 86
click at [232, 92] on div "Studio with Sauna Accommodation Only Additional Room Details Bed types are base…" at bounding box center [252, 163] width 154 height 142
click at [206, 229] on span "Main content" at bounding box center [214, 223] width 71 height 16
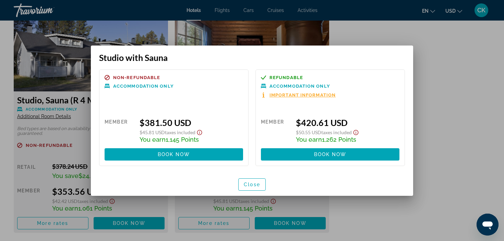
click at [305, 95] on span "Important Information" at bounding box center [303, 95] width 66 height 4
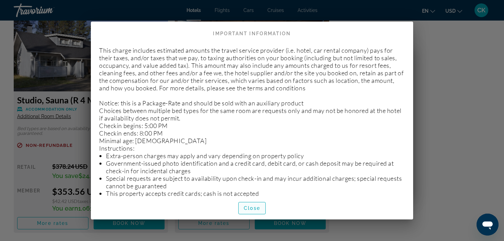
click at [246, 209] on span "Close" at bounding box center [252, 208] width 16 height 5
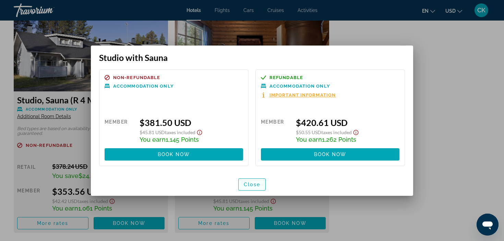
click at [251, 186] on span "Close" at bounding box center [252, 184] width 16 height 5
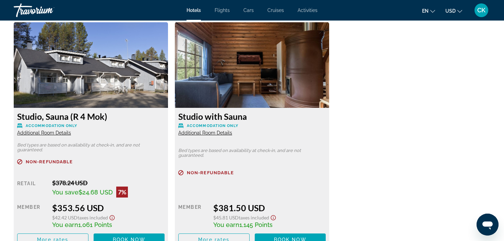
scroll to position [1062, 0]
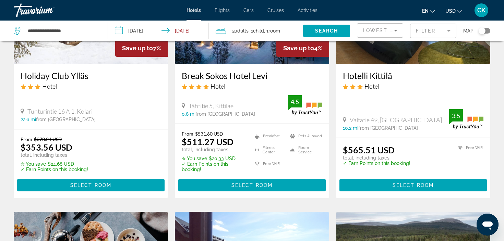
scroll to position [111, 0]
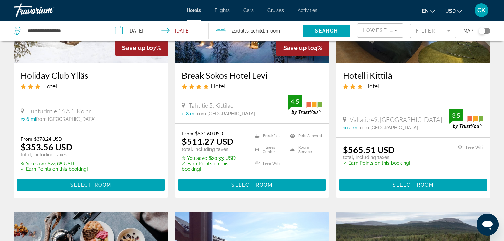
click at [92, 72] on h3 "Holiday Club Ylläs" at bounding box center [91, 75] width 141 height 10
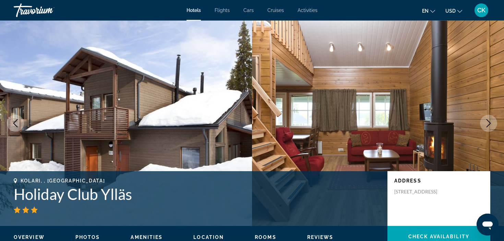
click at [488, 122] on icon "Next image" at bounding box center [489, 123] width 8 height 8
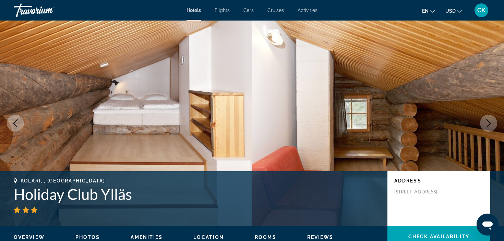
click at [488, 122] on icon "Next image" at bounding box center [489, 123] width 8 height 8
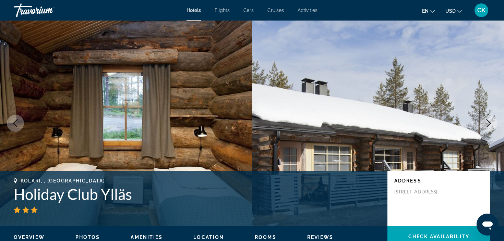
click at [488, 122] on icon "Next image" at bounding box center [489, 123] width 8 height 8
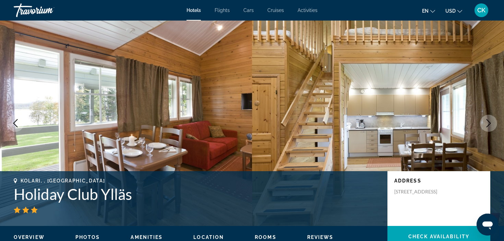
click at [488, 122] on icon "Next image" at bounding box center [489, 123] width 8 height 8
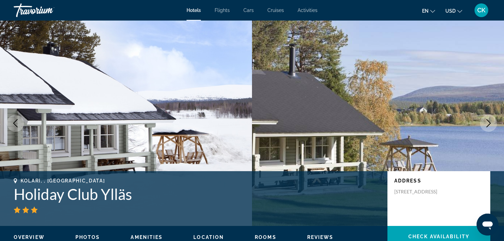
click at [488, 122] on icon "Next image" at bounding box center [489, 123] width 8 height 8
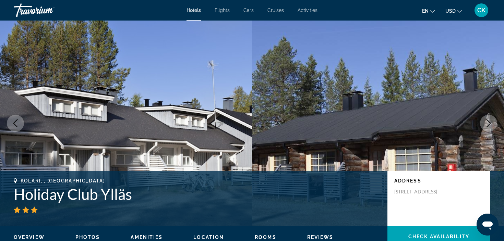
click at [488, 122] on icon "Next image" at bounding box center [489, 123] width 8 height 8
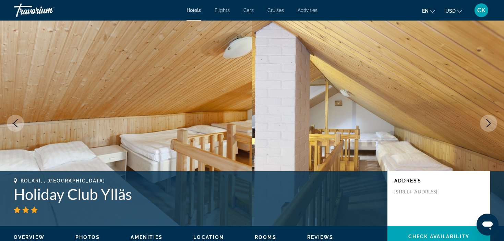
click at [488, 122] on icon "Next image" at bounding box center [489, 123] width 8 height 8
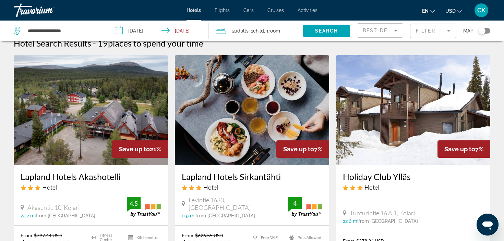
scroll to position [12, 0]
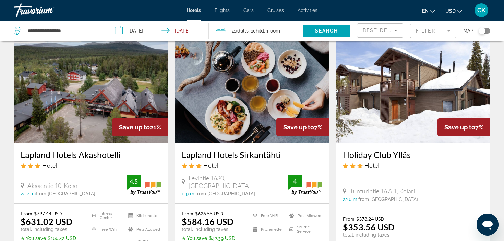
scroll to position [76, 0]
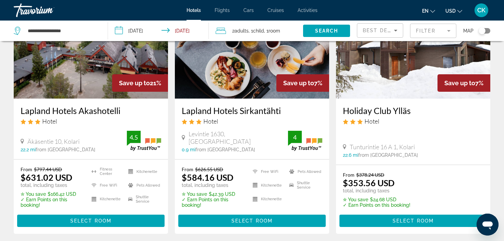
click at [225, 12] on span "Flights" at bounding box center [222, 10] width 15 height 5
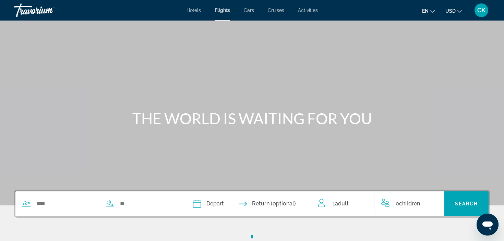
click at [192, 10] on span "Hotels" at bounding box center [194, 10] width 14 height 5
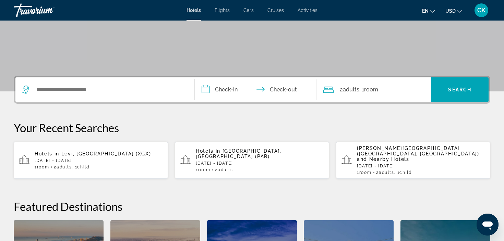
scroll to position [200, 0]
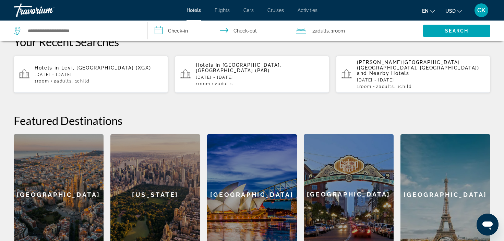
click at [148, 80] on div "1 Room rooms 2 Adult Adults , 1 Child Children" at bounding box center [99, 81] width 128 height 5
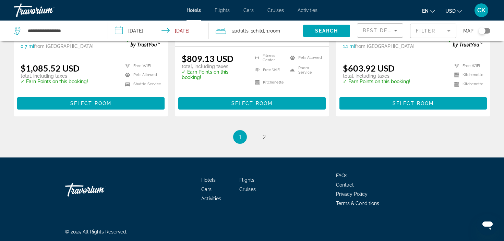
scroll to position [960, 0]
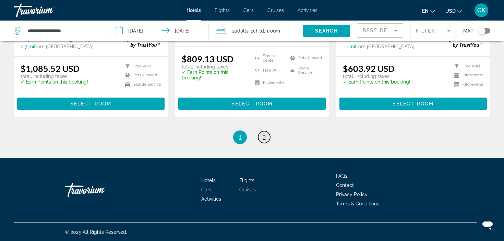
click at [267, 138] on link "page 2" at bounding box center [264, 137] width 12 height 12
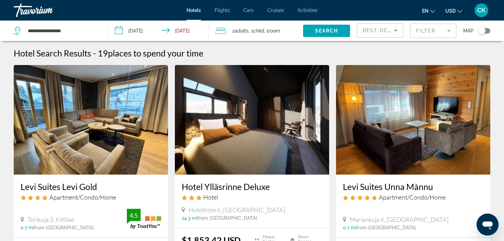
click at [390, 39] on div "Best Deals" at bounding box center [380, 31] width 46 height 21
click at [390, 38] on div "Best Deals" at bounding box center [380, 31] width 46 height 21
click at [393, 33] on icon "Sort by" at bounding box center [396, 30] width 8 height 8
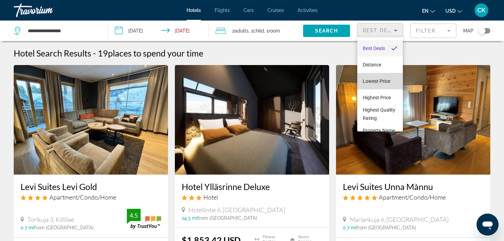
click at [386, 82] on span "Lowest Price" at bounding box center [376, 81] width 27 height 5
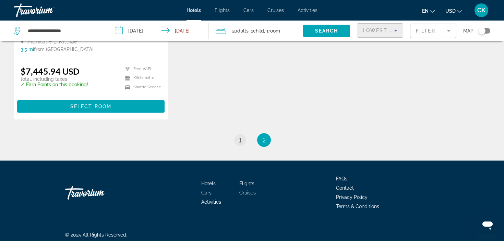
scroll to position [674, 0]
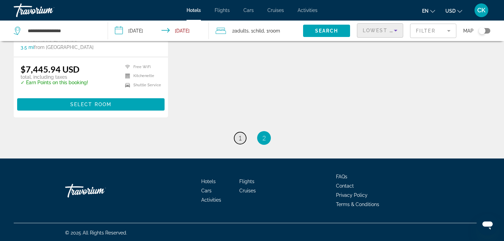
click at [240, 135] on span "1" at bounding box center [239, 138] width 3 height 8
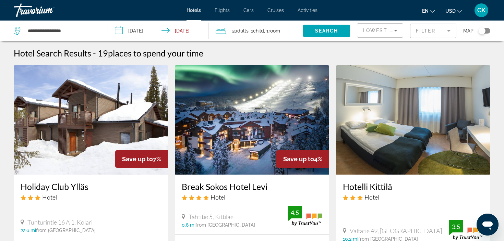
scroll to position [1, 0]
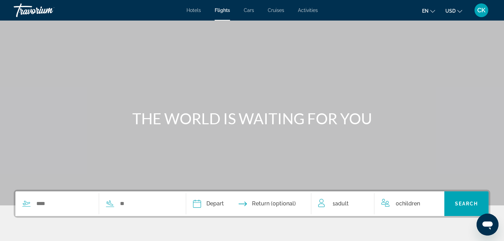
click at [199, 12] on span "Hotels" at bounding box center [194, 10] width 14 height 5
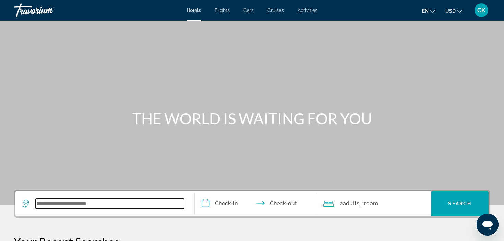
click at [136, 200] on input "Search widget" at bounding box center [110, 204] width 148 height 10
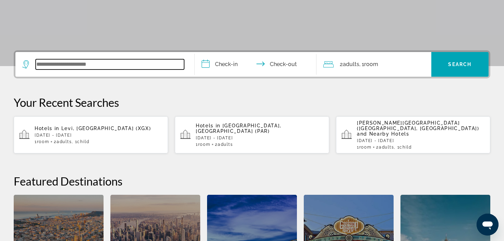
scroll to position [168, 0]
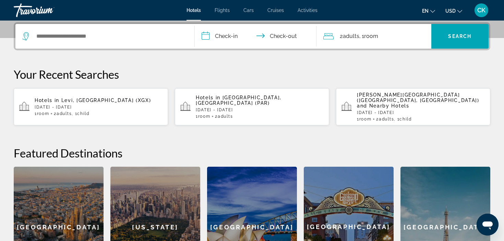
click at [115, 111] on div "1 Room rooms 2 Adult Adults , 1 Child Children" at bounding box center [99, 113] width 128 height 5
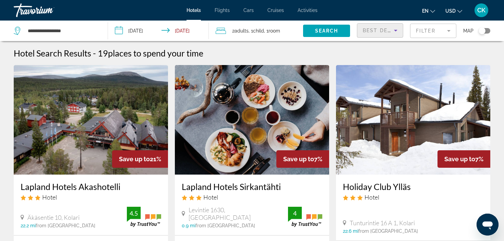
click at [396, 34] on icon "Sort by" at bounding box center [396, 30] width 8 height 8
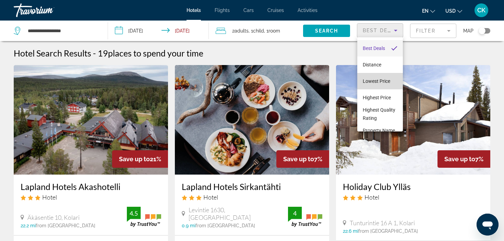
click at [378, 79] on span "Lowest Price" at bounding box center [376, 81] width 27 height 5
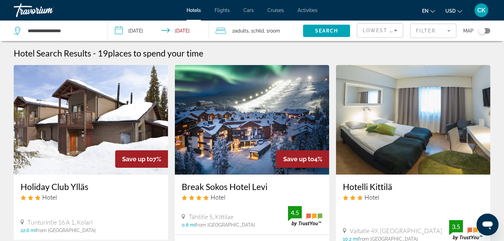
click at [433, 33] on mat-form-field "Filter" at bounding box center [433, 31] width 46 height 14
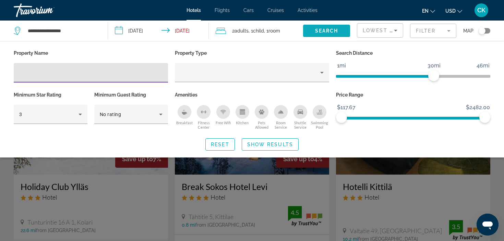
click at [337, 34] on span "Search widget" at bounding box center [326, 31] width 47 height 16
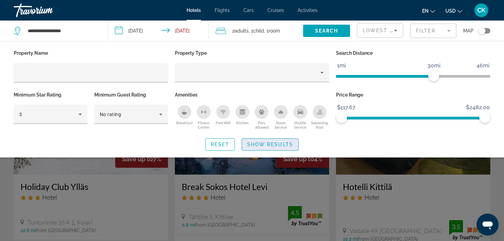
click at [256, 149] on span "Search widget" at bounding box center [270, 144] width 56 height 16
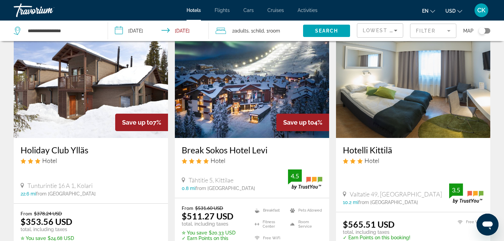
scroll to position [94, 0]
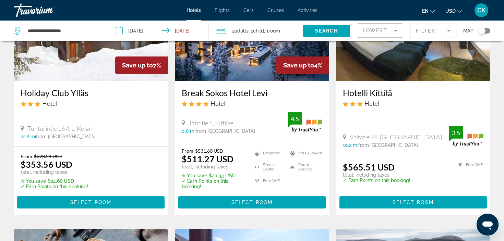
click at [268, 72] on img "Main content" at bounding box center [252, 26] width 154 height 110
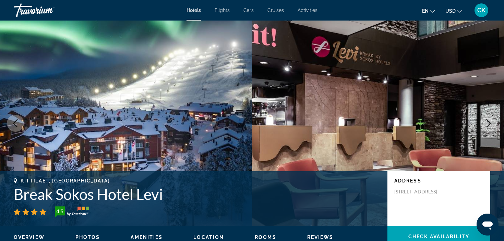
click at [474, 112] on img "Main content" at bounding box center [378, 124] width 252 height 206
click at [497, 127] on img "Main content" at bounding box center [378, 124] width 252 height 206
click at [492, 127] on icon "Next image" at bounding box center [489, 123] width 8 height 8
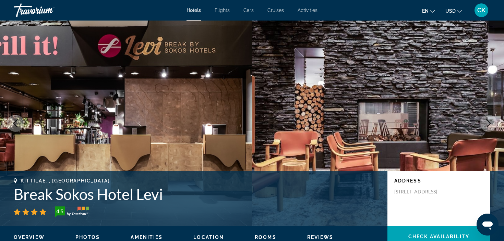
click at [492, 127] on icon "Next image" at bounding box center [489, 123] width 8 height 8
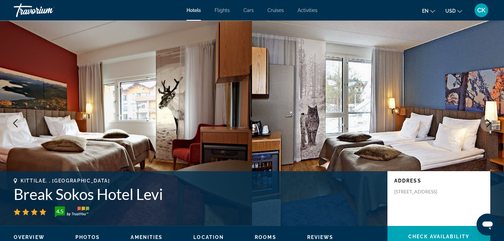
click at [491, 127] on icon "Next image" at bounding box center [489, 123] width 8 height 8
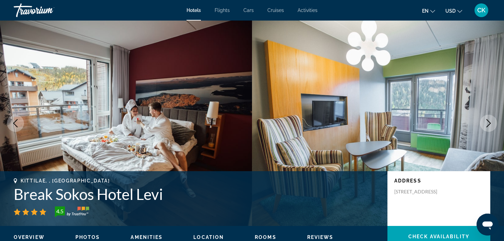
click at [491, 127] on icon "Next image" at bounding box center [489, 123] width 8 height 8
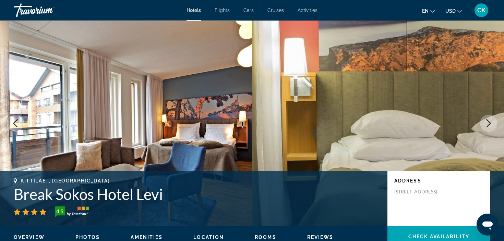
click at [490, 128] on button "Next image" at bounding box center [488, 123] width 17 height 17
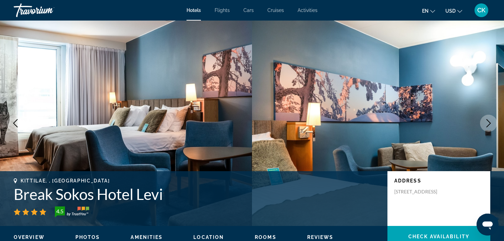
click at [490, 128] on button "Next image" at bounding box center [488, 123] width 17 height 17
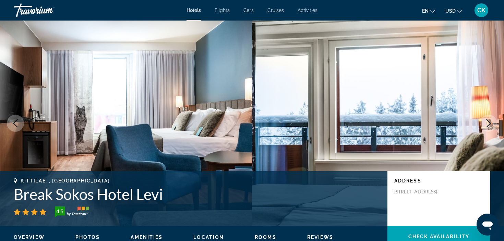
click at [490, 128] on button "Next image" at bounding box center [488, 123] width 17 height 17
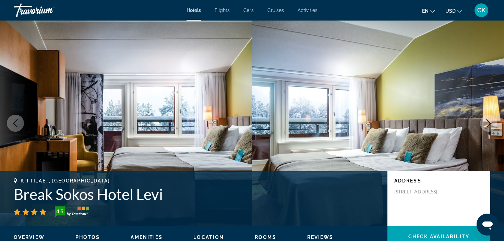
click at [490, 128] on button "Next image" at bounding box center [488, 123] width 17 height 17
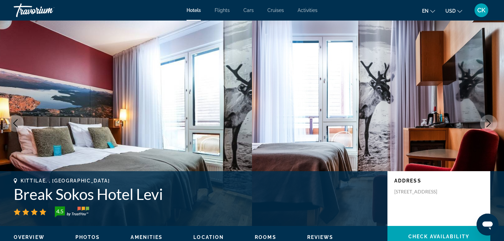
click at [490, 128] on button "Next image" at bounding box center [488, 123] width 17 height 17
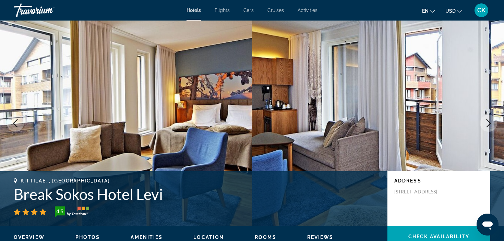
click at [490, 129] on button "Next image" at bounding box center [488, 123] width 17 height 17
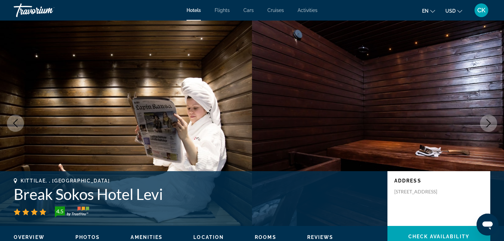
click at [490, 129] on button "Next image" at bounding box center [488, 123] width 17 height 17
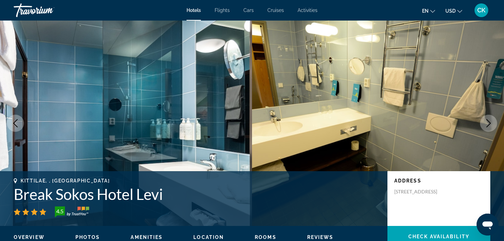
click at [490, 129] on button "Next image" at bounding box center [488, 123] width 17 height 17
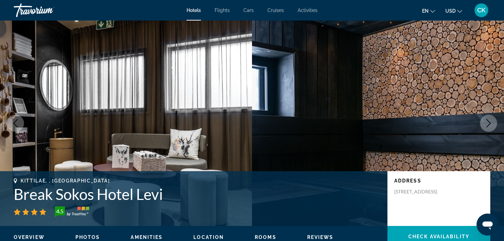
click at [490, 129] on button "Next image" at bounding box center [488, 123] width 17 height 17
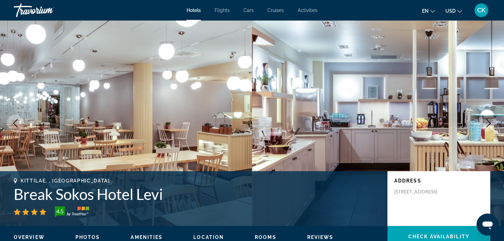
click at [490, 129] on button "Next image" at bounding box center [488, 123] width 17 height 17
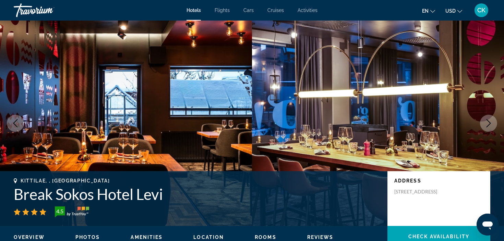
click at [490, 129] on button "Next image" at bounding box center [488, 123] width 17 height 17
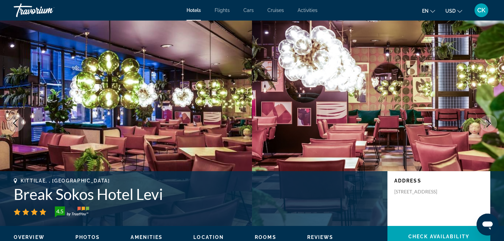
click at [490, 129] on button "Next image" at bounding box center [488, 123] width 17 height 17
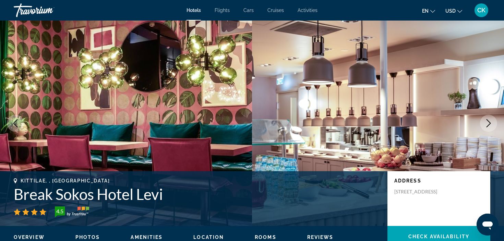
click at [490, 129] on button "Next image" at bounding box center [488, 123] width 17 height 17
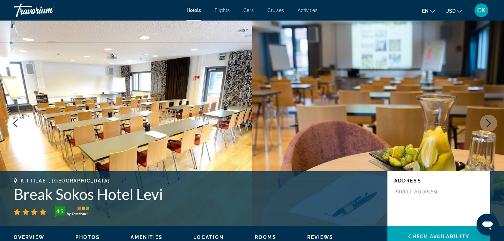
click at [490, 129] on button "Next image" at bounding box center [488, 123] width 17 height 17
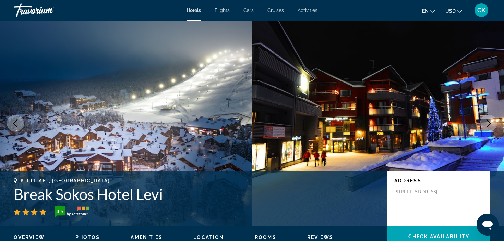
click at [490, 129] on button "Next image" at bounding box center [488, 123] width 17 height 17
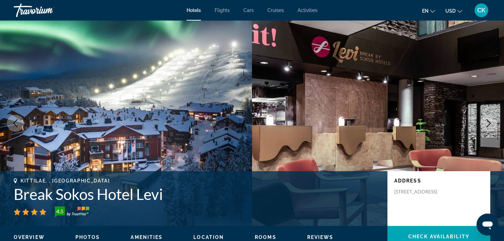
click at [490, 129] on button "Next image" at bounding box center [488, 123] width 17 height 17
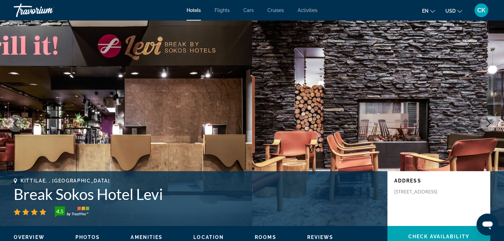
click at [490, 129] on button "Next image" at bounding box center [488, 123] width 17 height 17
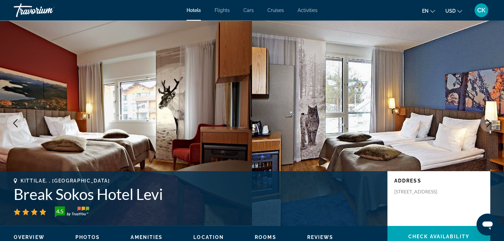
click at [490, 129] on button "Next image" at bounding box center [488, 123] width 17 height 17
